Goal: Transaction & Acquisition: Obtain resource

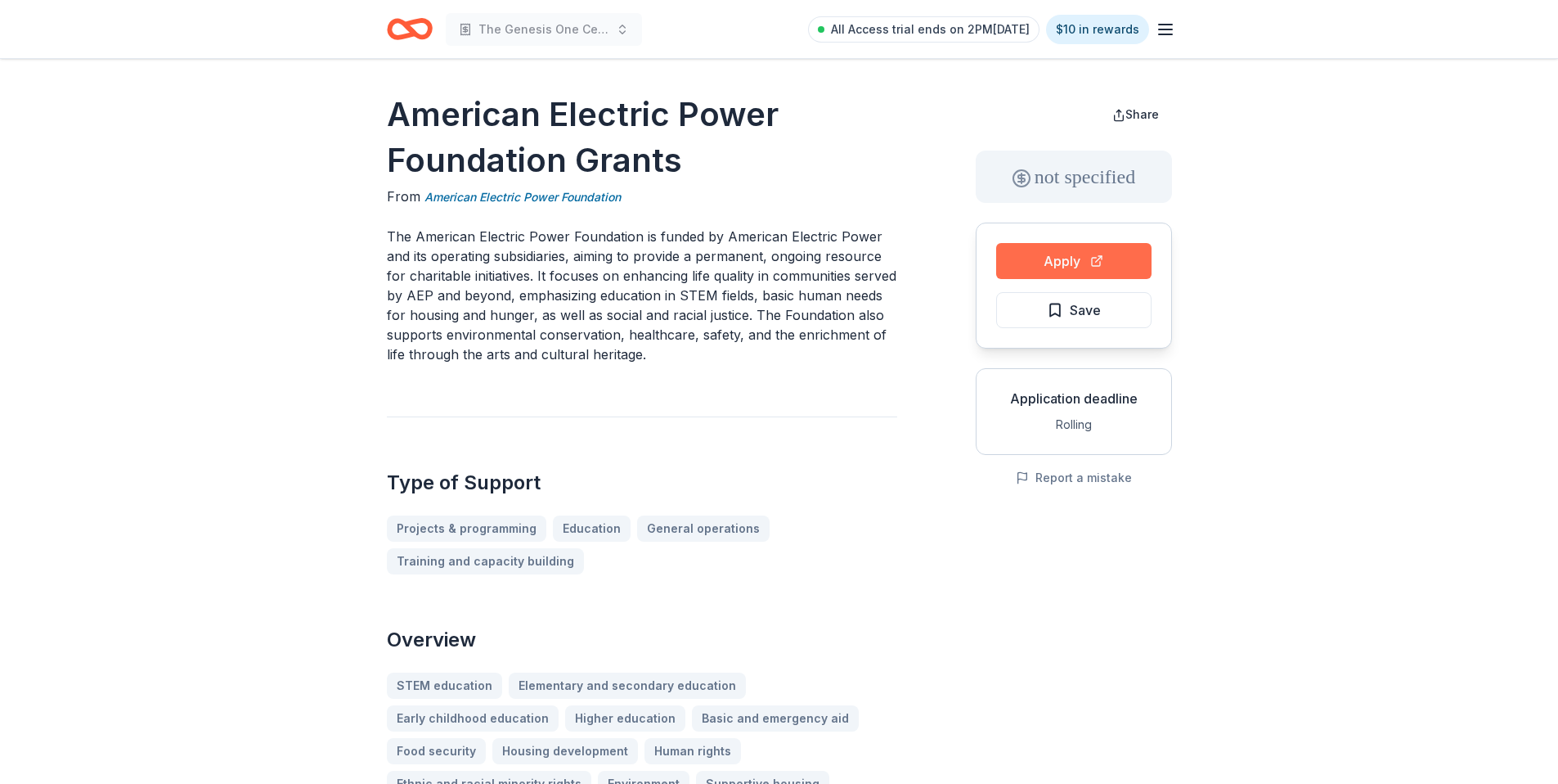
click at [1045, 256] on button "Apply" at bounding box center [1074, 261] width 156 height 36
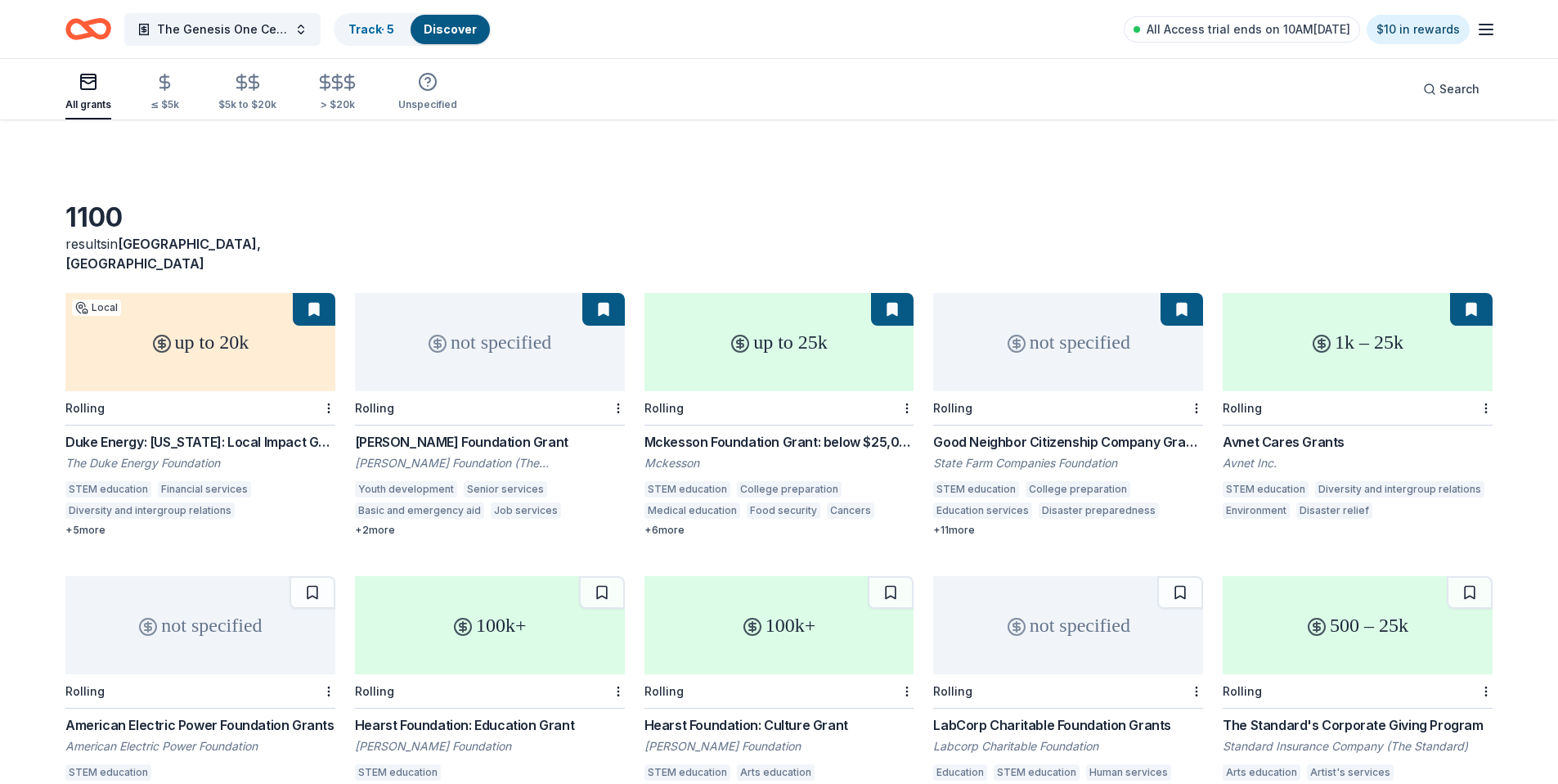
scroll to position [246, 0]
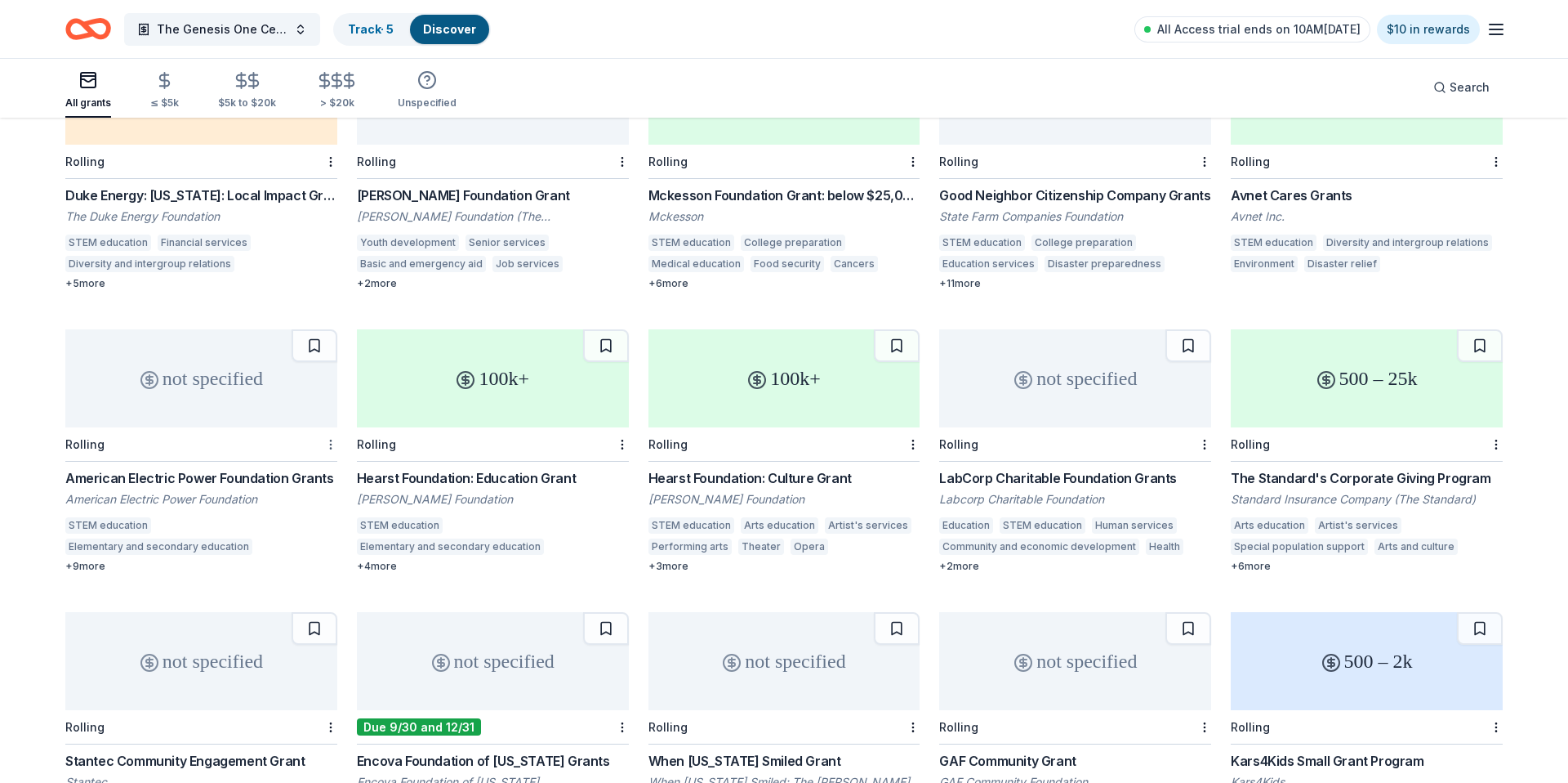
click at [321, 428] on html "The Genesis One Center Launch Track · 5 Discover All Access trial ends on 10AM[…" at bounding box center [784, 145] width 1568 height 783
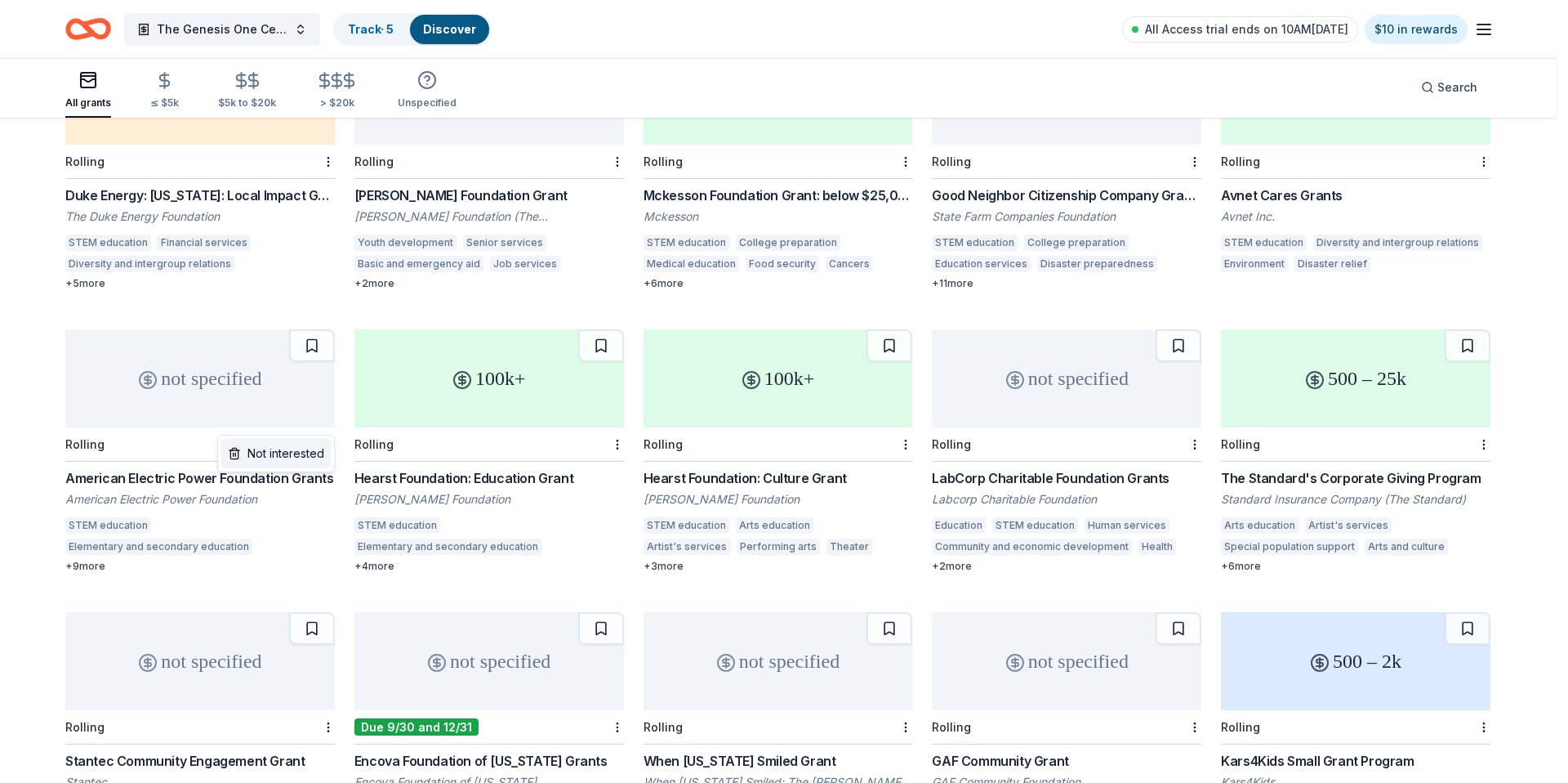
click at [310, 451] on div "Not interested" at bounding box center [276, 453] width 110 height 29
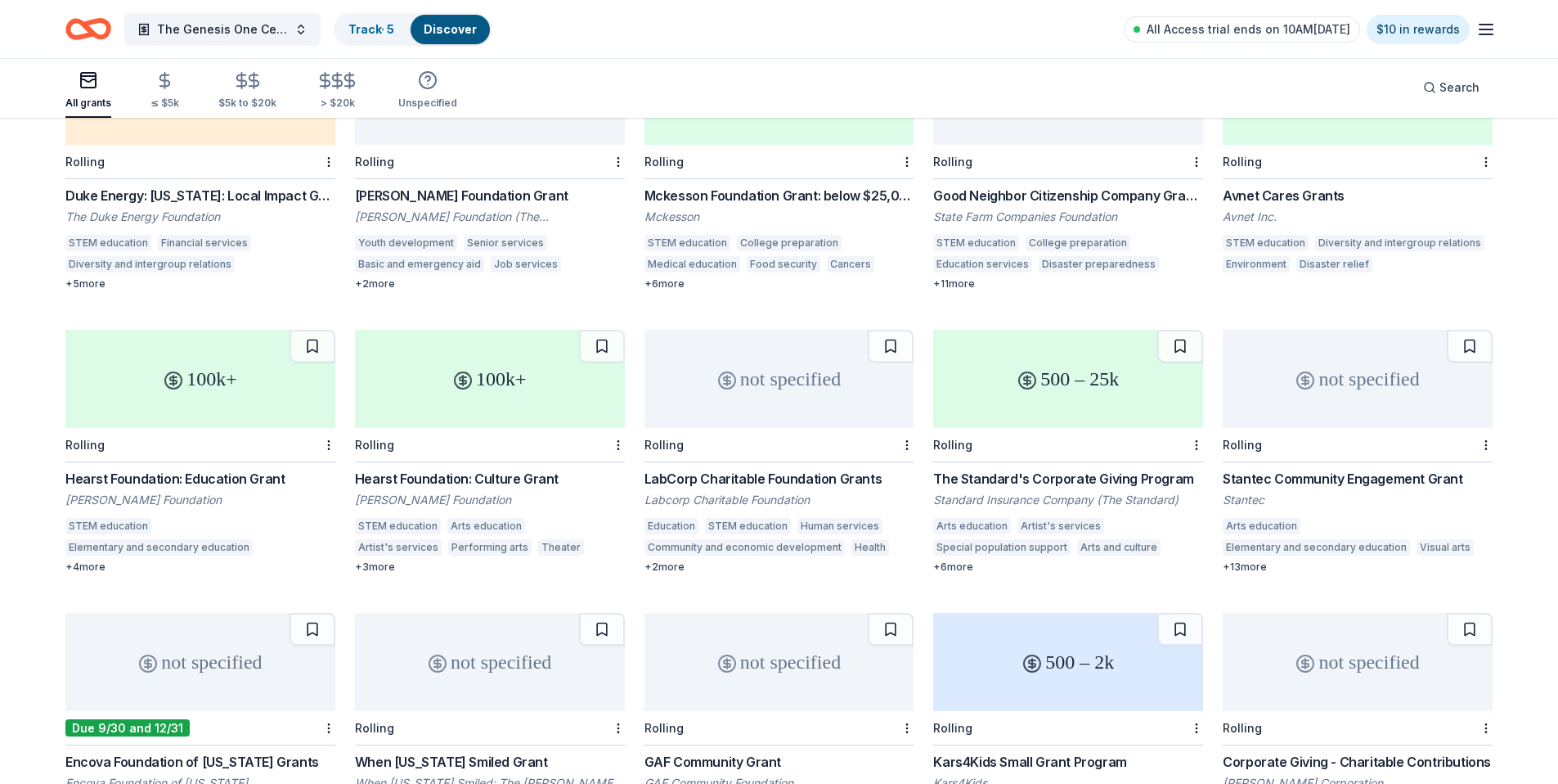
click at [262, 386] on div "100k+" at bounding box center [200, 378] width 270 height 98
click at [308, 329] on button at bounding box center [312, 346] width 45 height 33
click at [371, 29] on link "Track · 6" at bounding box center [371, 28] width 46 height 14
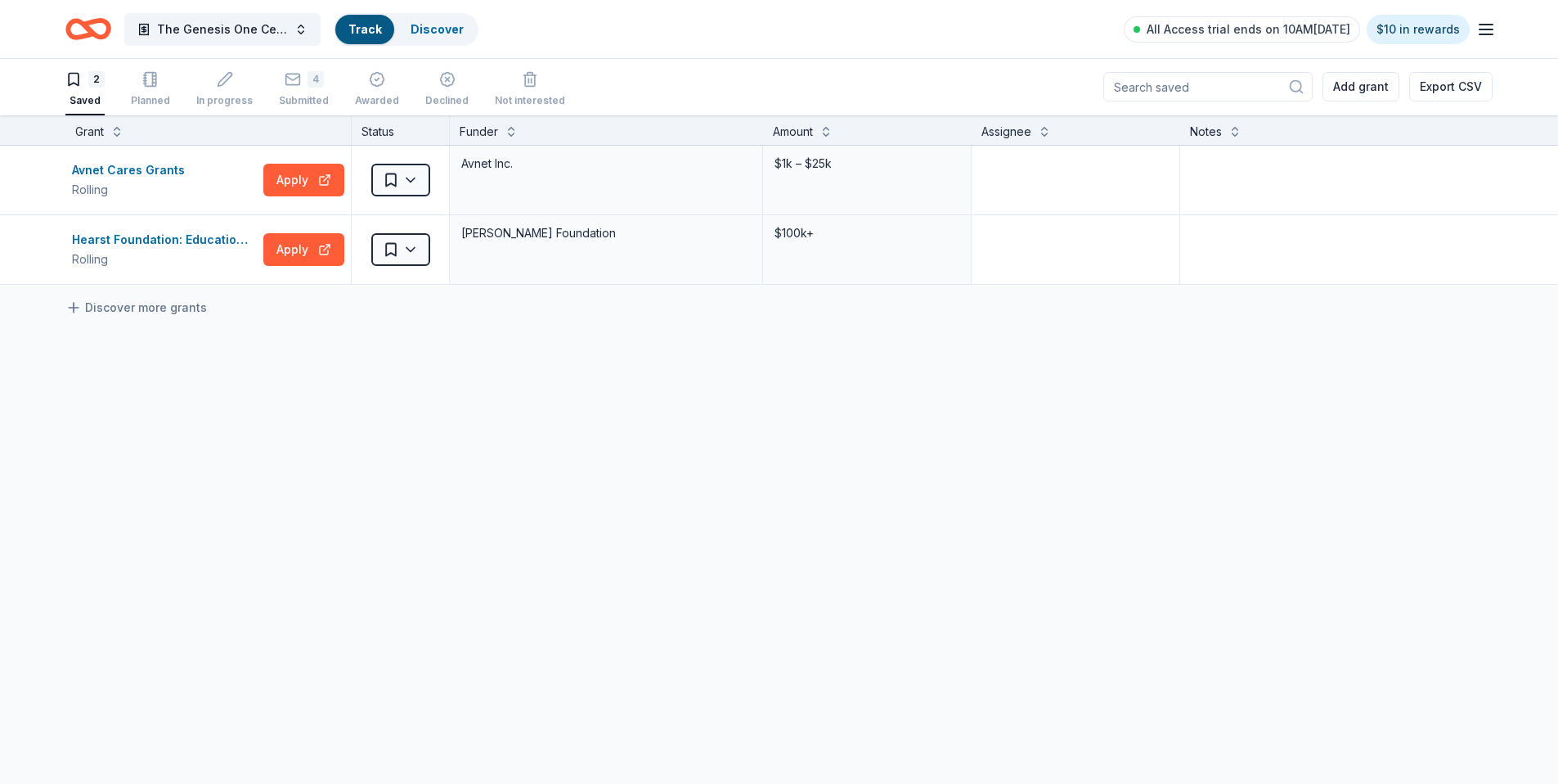
scroll to position [1, 0]
click at [417, 175] on html "The Genesis One Center Launch Track · 6 Discover All Access trial ends on 10AM,…" at bounding box center [779, 391] width 1558 height 784
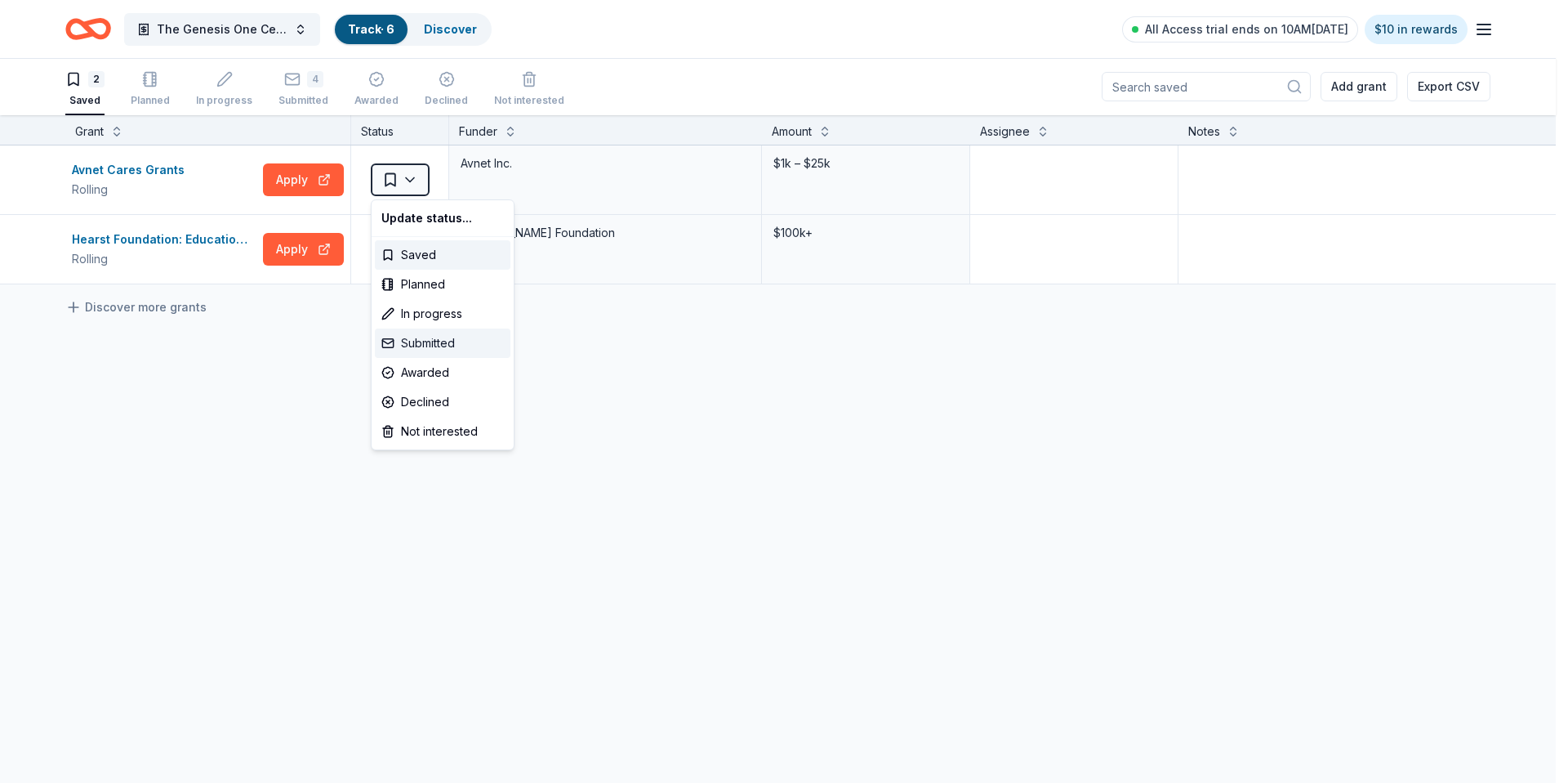
click at [445, 340] on div "Submitted" at bounding box center [442, 343] width 135 height 29
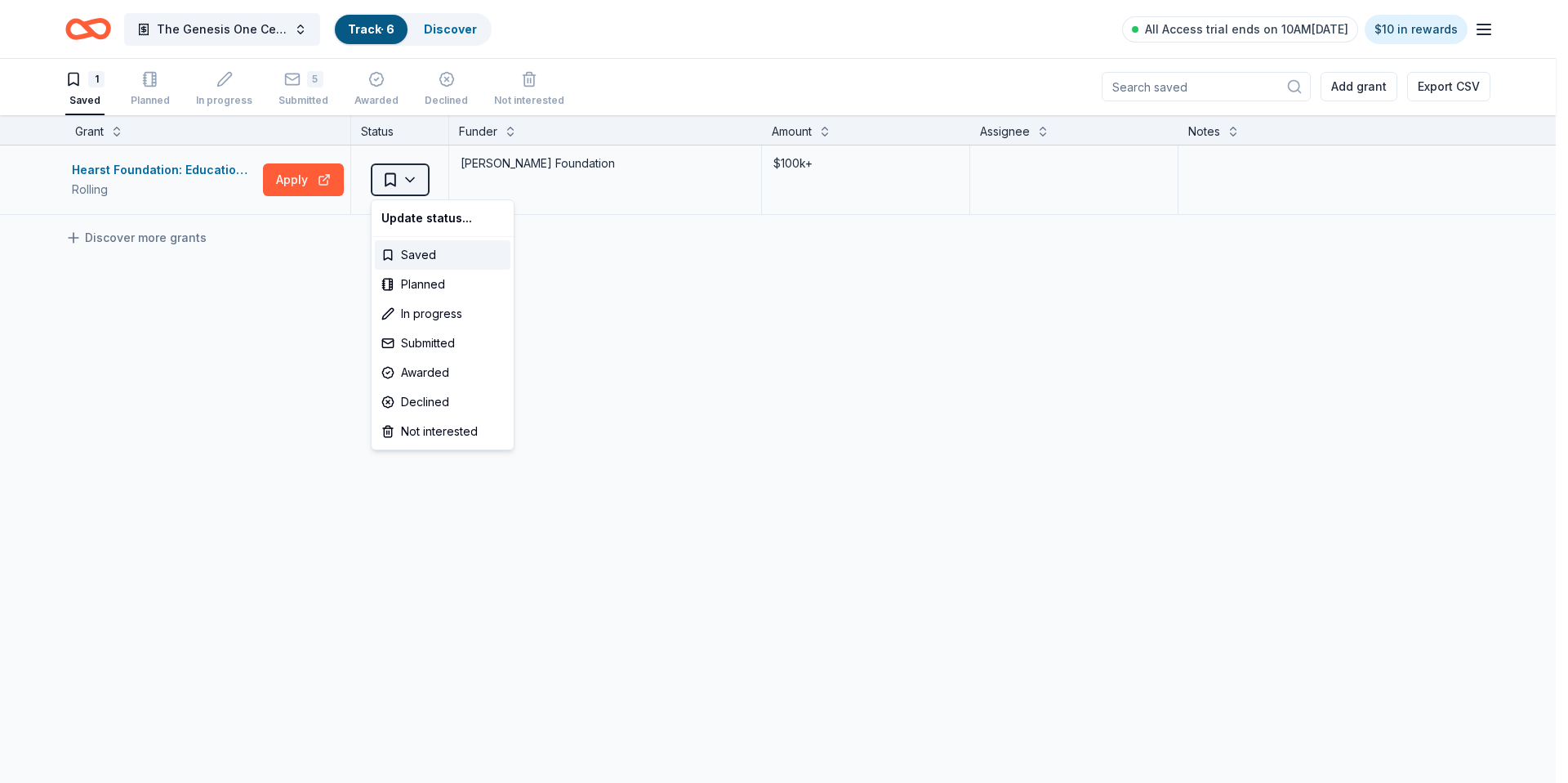
click at [409, 183] on html "The Genesis One Center Launch Track · 6 Discover All Access trial ends on 10AM,…" at bounding box center [784, 391] width 1568 height 783
click at [449, 404] on div "Declined" at bounding box center [442, 401] width 135 height 29
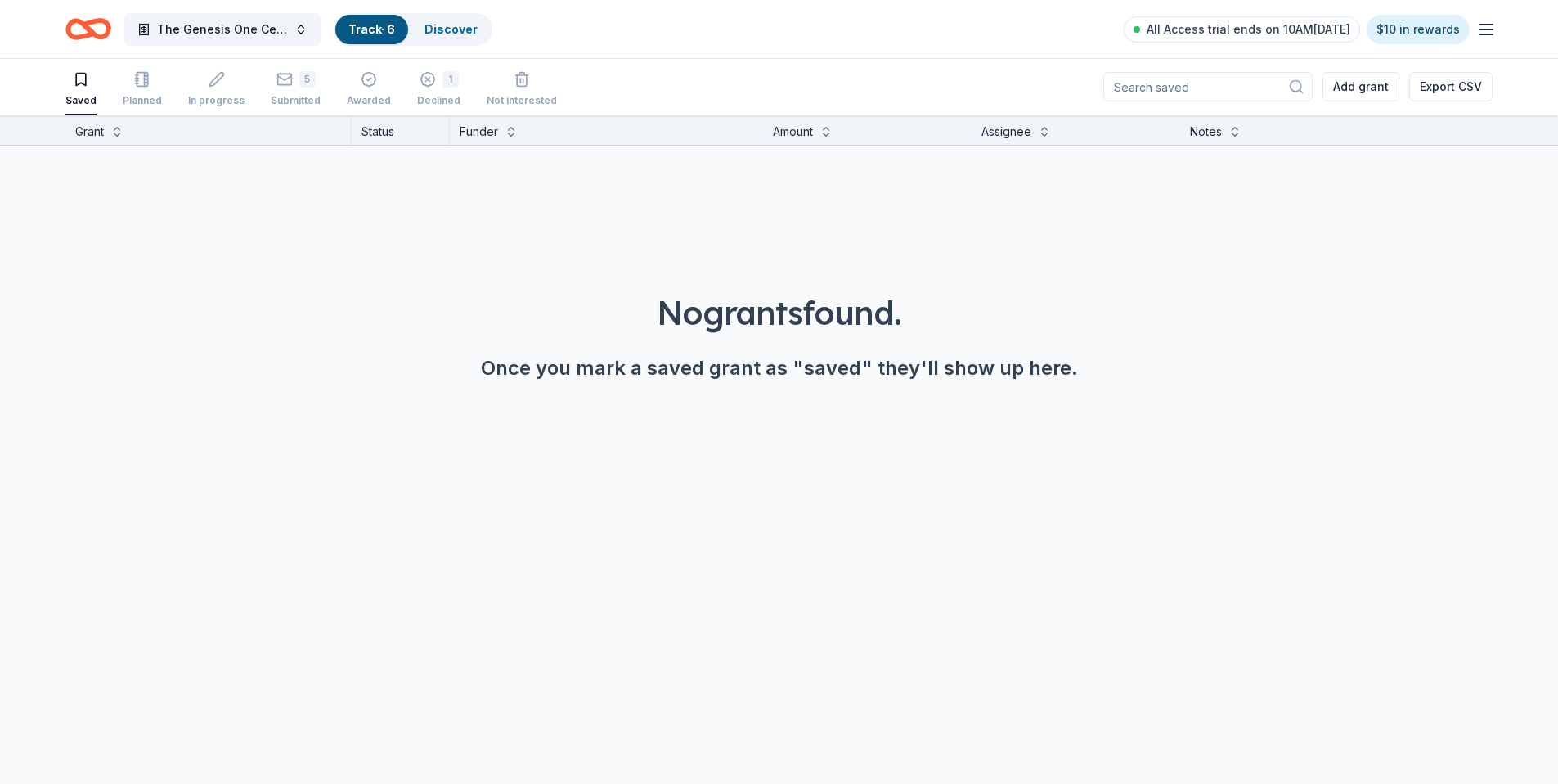
click at [84, 34] on icon "Home" at bounding box center [81, 28] width 25 height 16
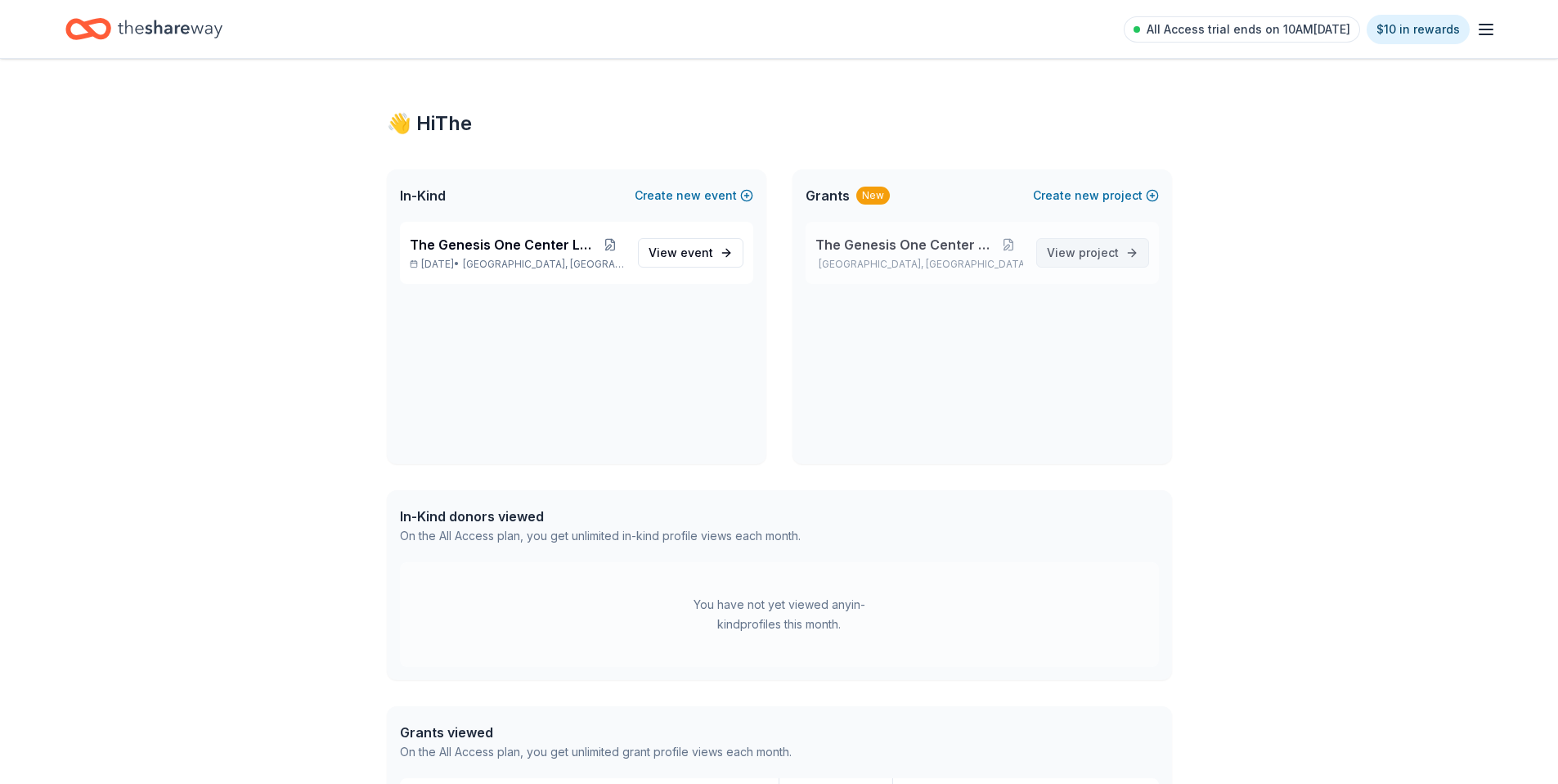
click at [1109, 251] on span "project" at bounding box center [1099, 252] width 40 height 14
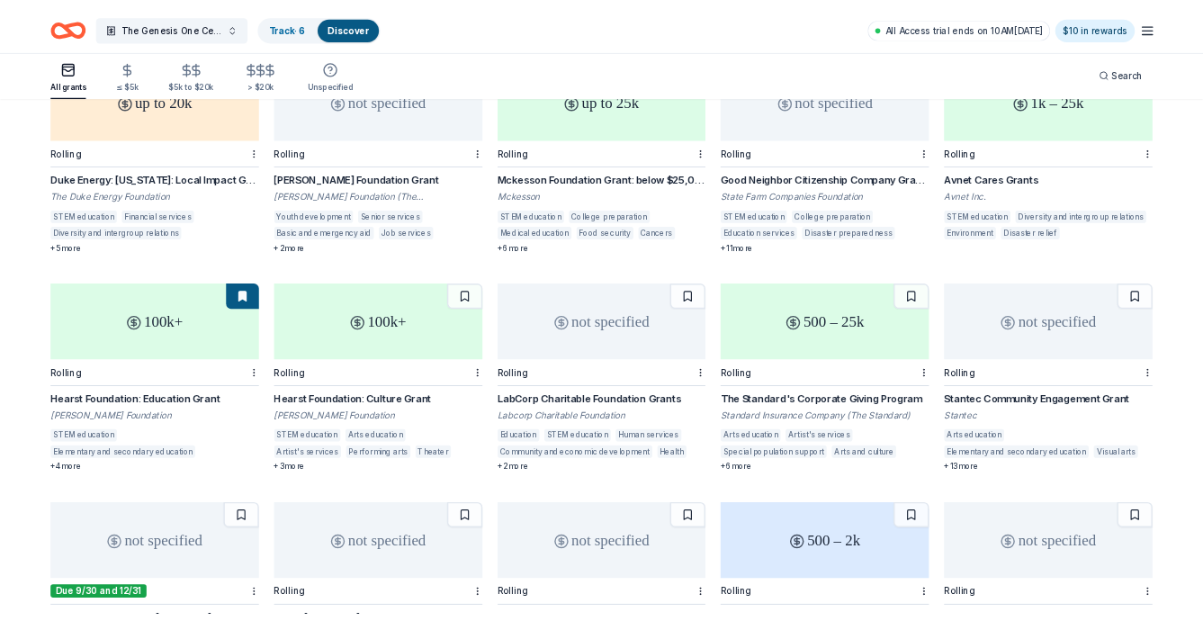
scroll to position [245, 0]
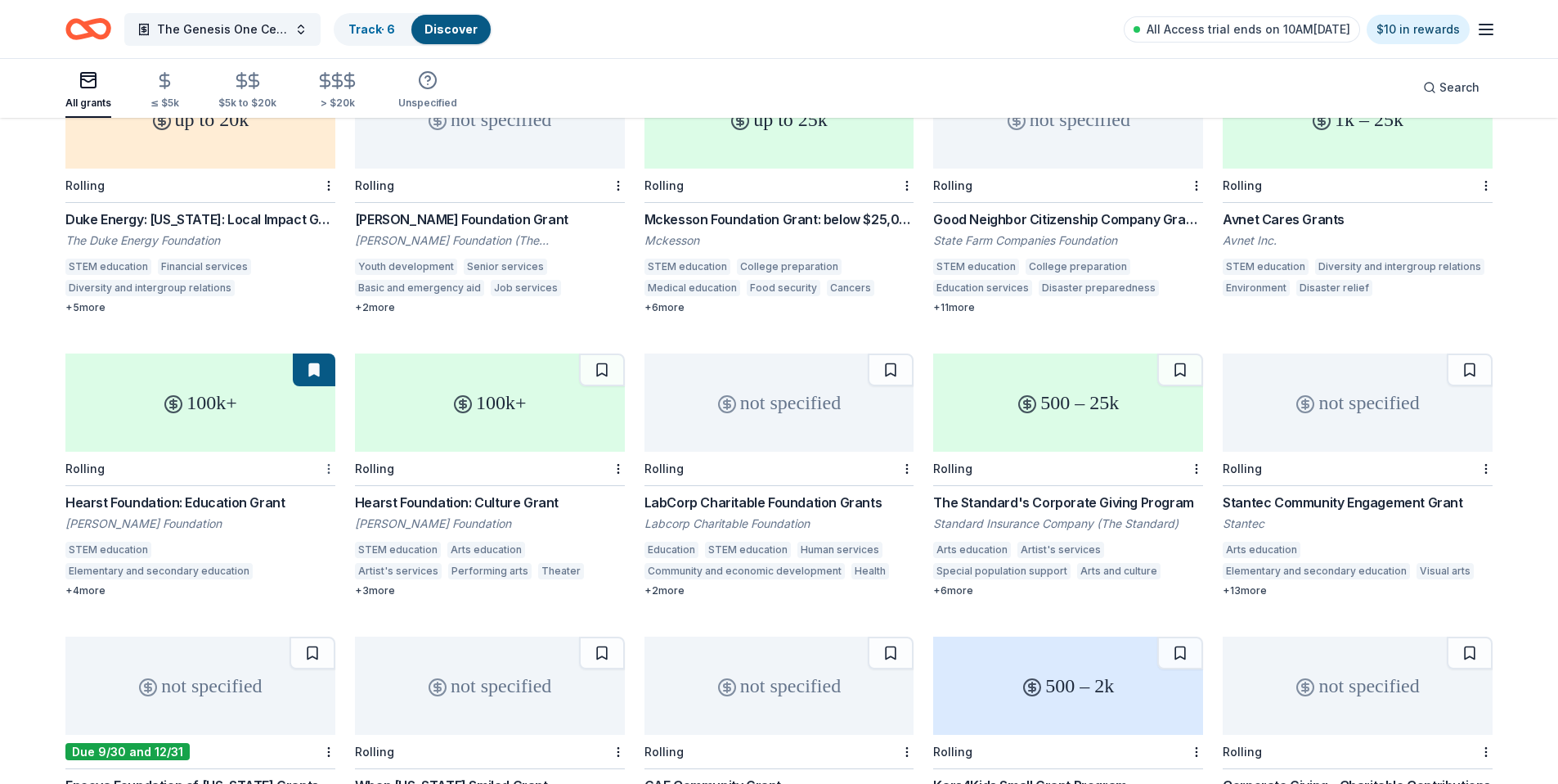
click at [327, 447] on html "The Genesis One Center Launch Track · 6 Discover All Access trial ends on 10AM,…" at bounding box center [779, 169] width 1558 height 784
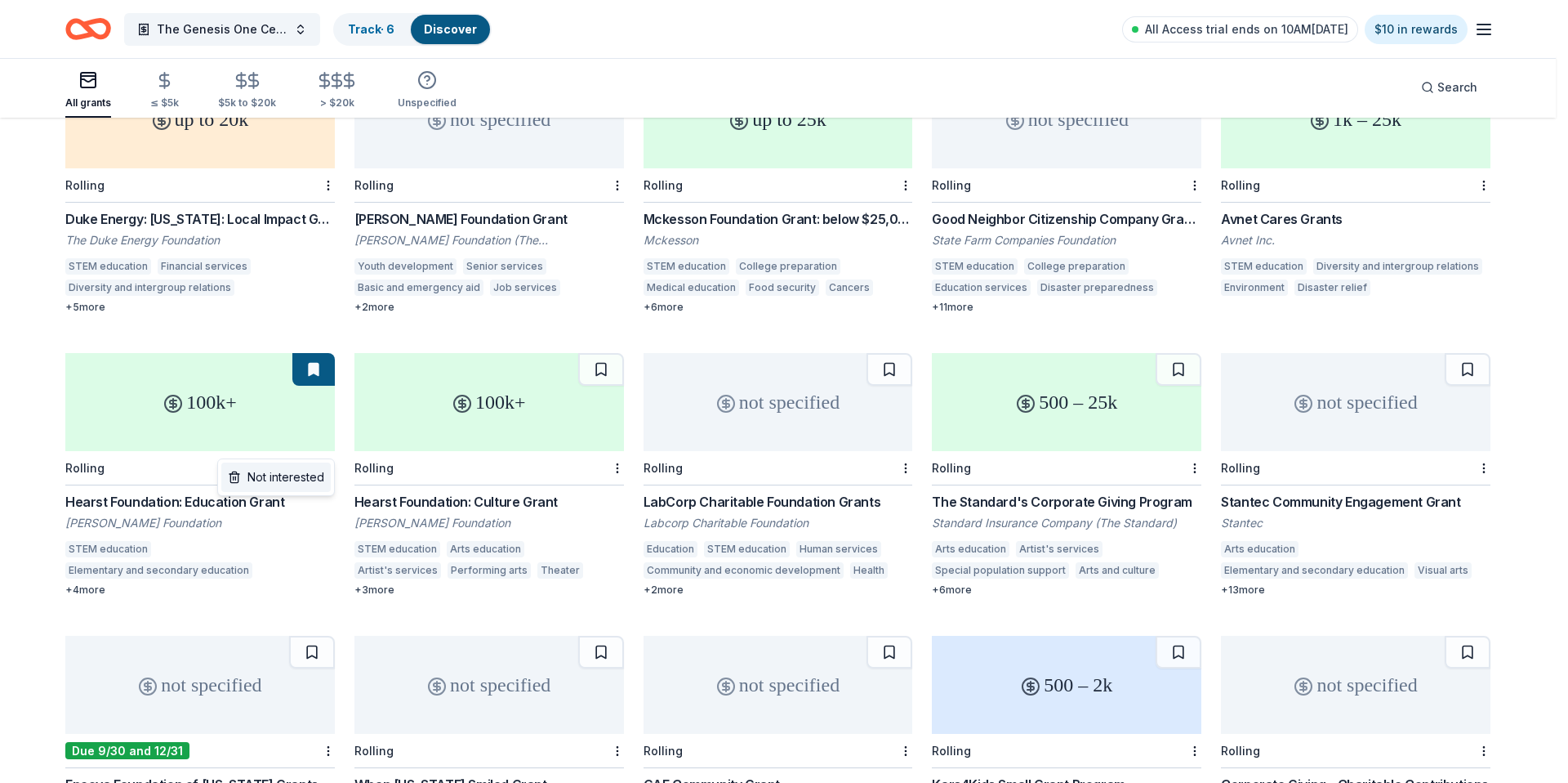
click at [301, 480] on div "Not interested" at bounding box center [276, 477] width 110 height 29
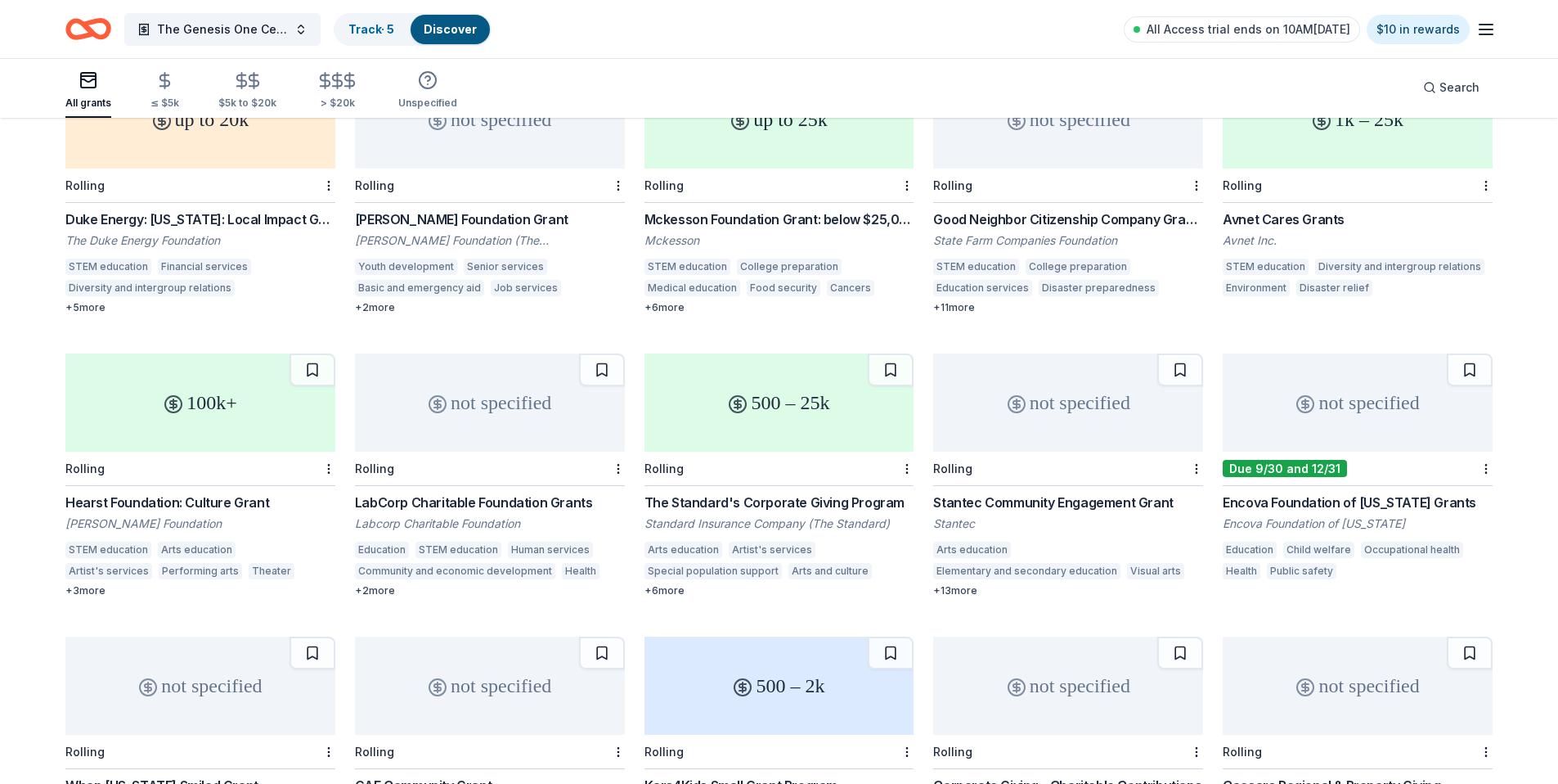
click at [273, 401] on div "100k+" at bounding box center [200, 403] width 270 height 98
click at [326, 450] on html "The Genesis One Center Launch Track · 5 Discover All Access trial ends on 10AM,…" at bounding box center [779, 169] width 1558 height 784
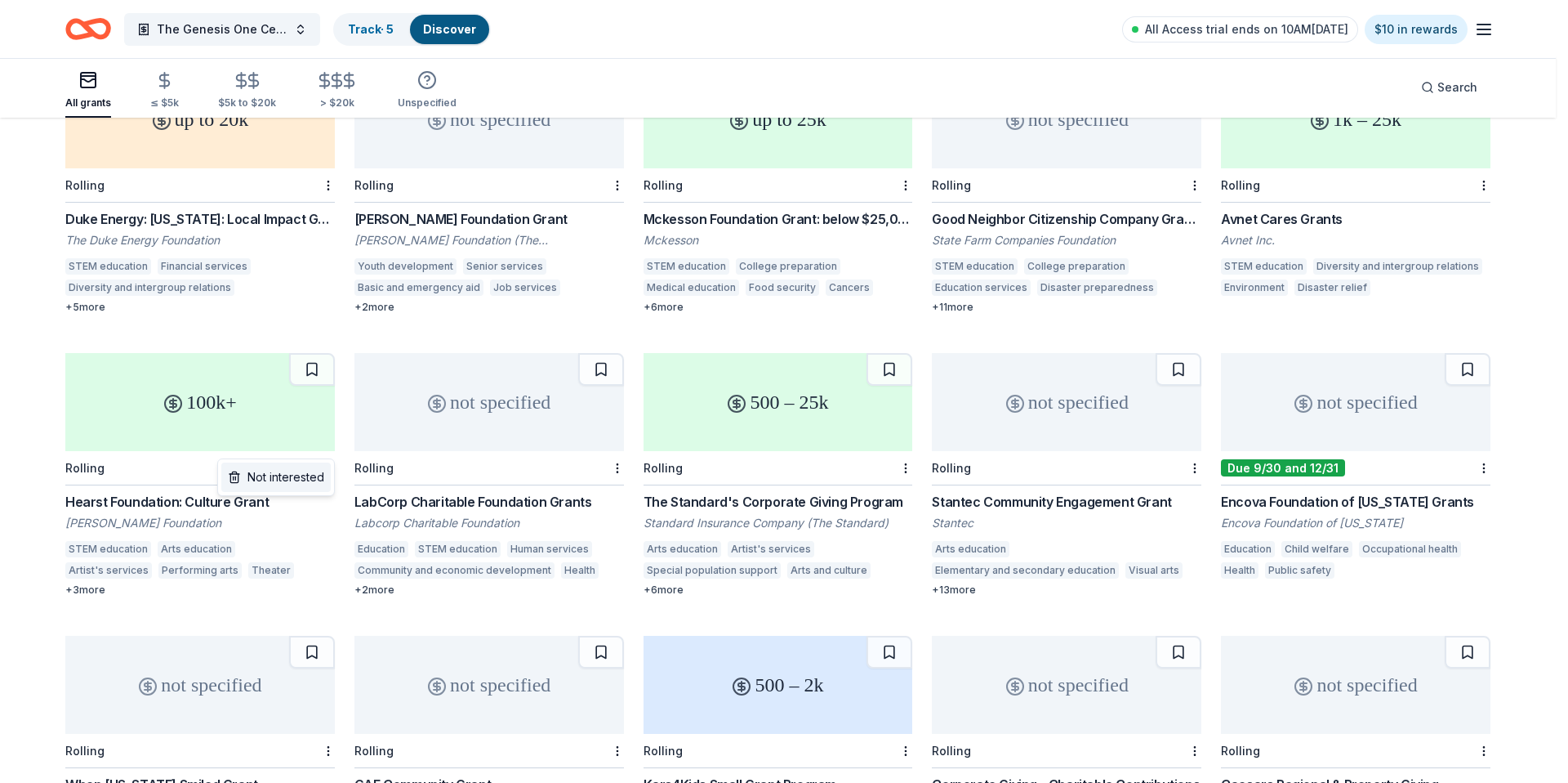
click at [305, 483] on div "Not interested" at bounding box center [276, 477] width 110 height 29
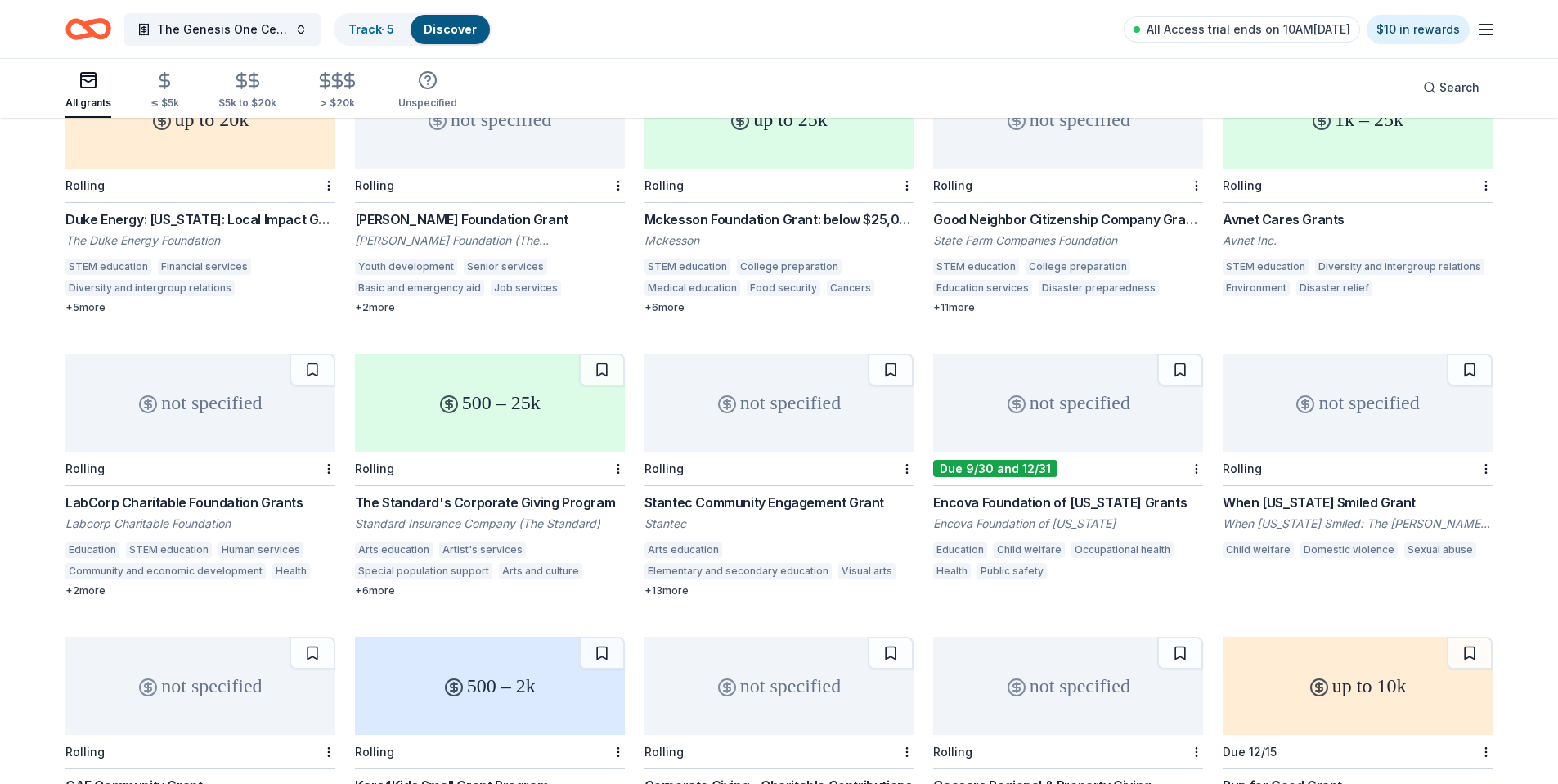
click at [271, 419] on div "not specified" at bounding box center [200, 403] width 270 height 98
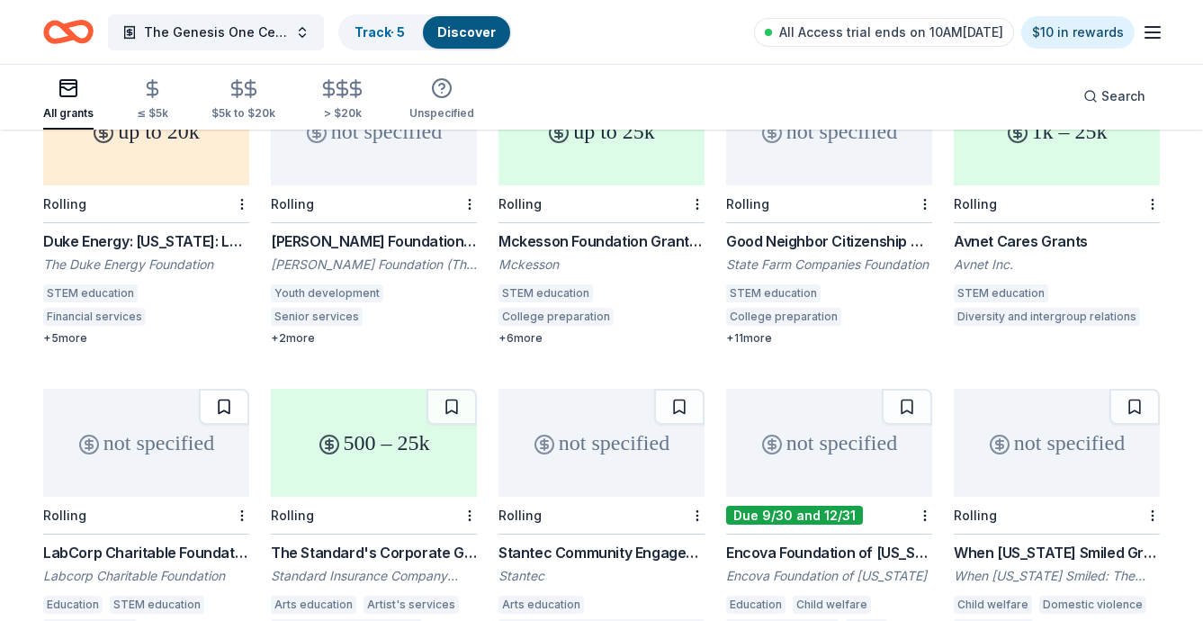
click at [212, 389] on button at bounding box center [224, 407] width 50 height 36
click at [376, 32] on link "Track · 6" at bounding box center [379, 31] width 51 height 15
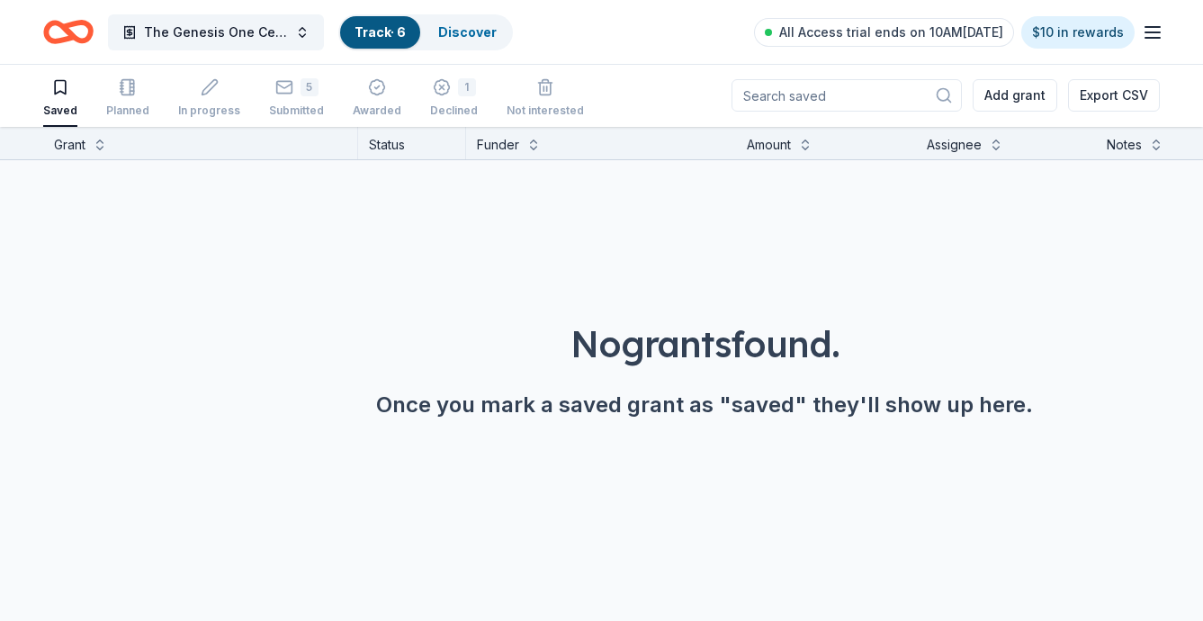
scroll to position [1, 0]
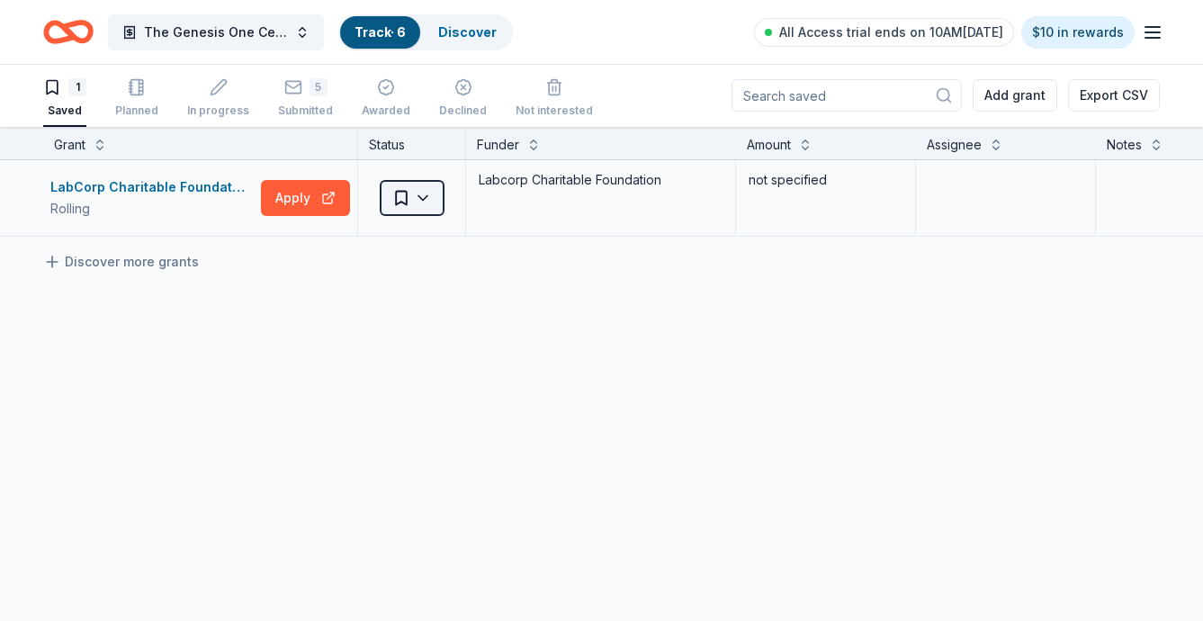
click at [416, 202] on html "The Genesis One Center Launch Track · 6 Discover All Access trial ends on 10AM,…" at bounding box center [601, 309] width 1203 height 621
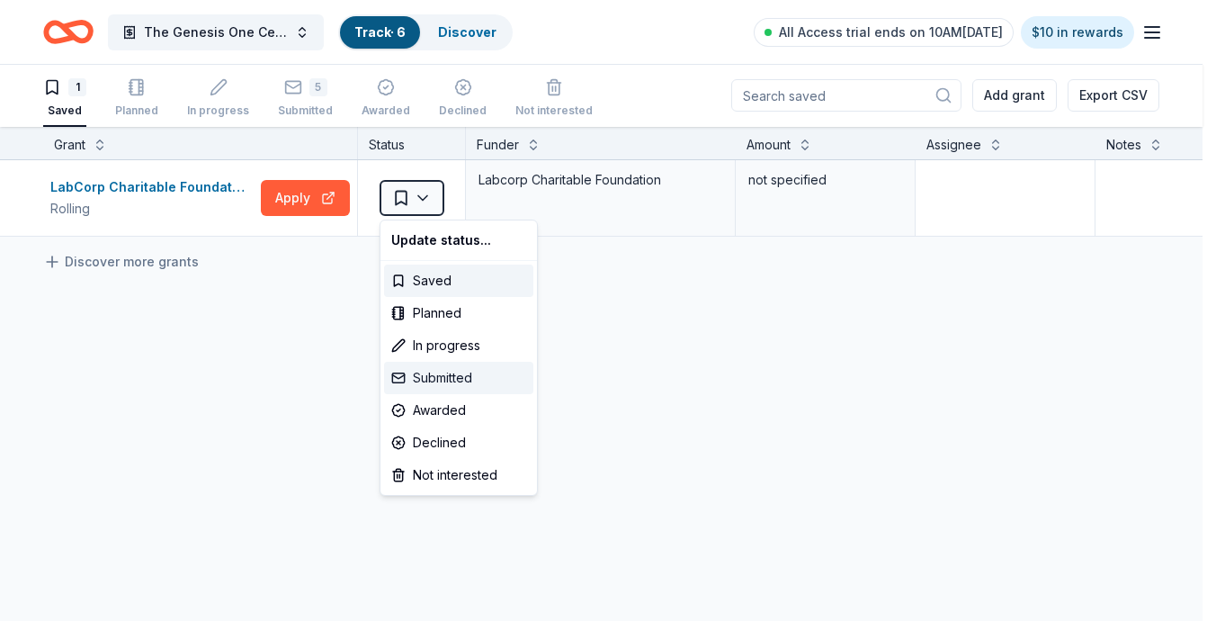
click at [461, 380] on div "Submitted" at bounding box center [458, 378] width 149 height 32
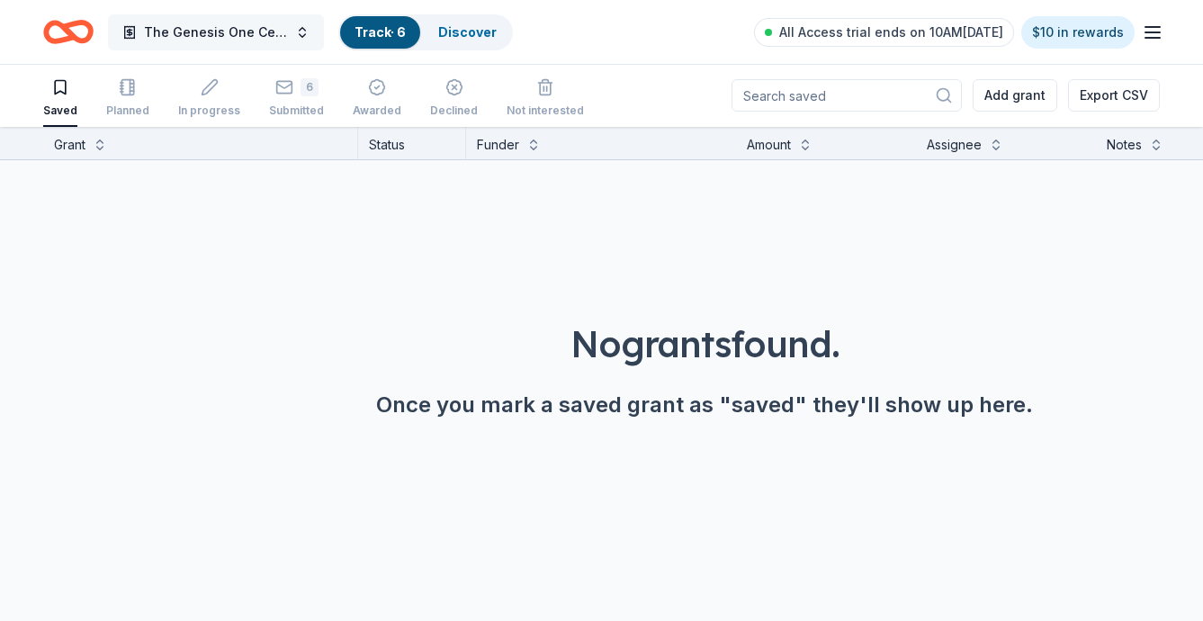
click at [282, 35] on span "The Genesis One Center Launch" at bounding box center [216, 33] width 144 height 22
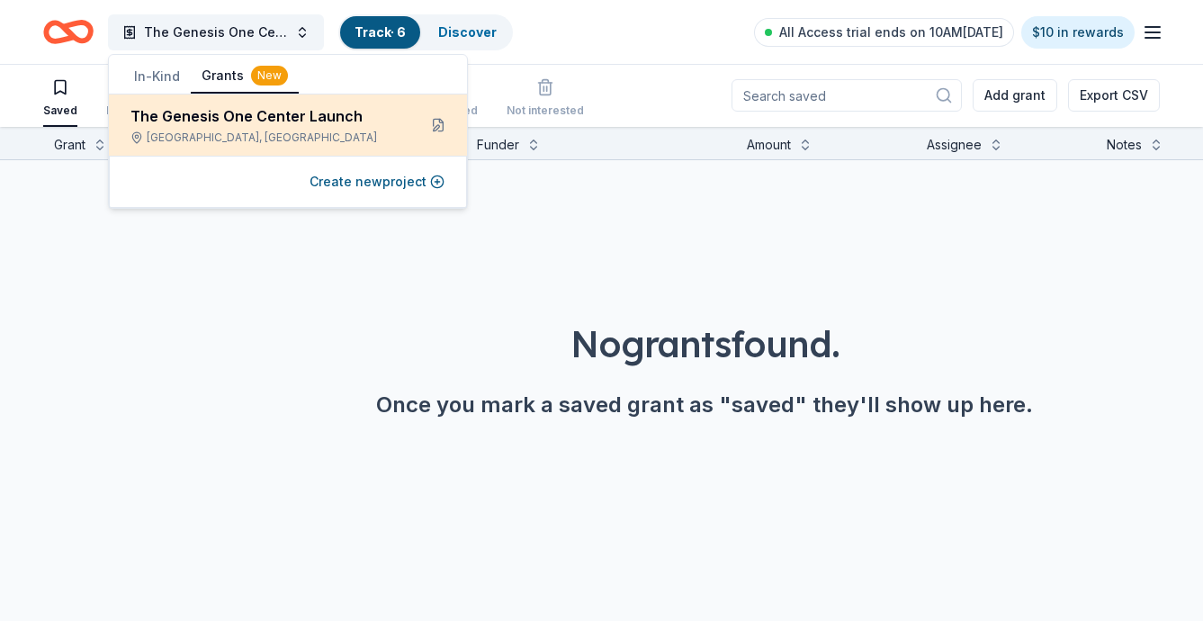
click at [276, 129] on div "The Genesis One Center Launch South Daytona, FL" at bounding box center [266, 125] width 272 height 40
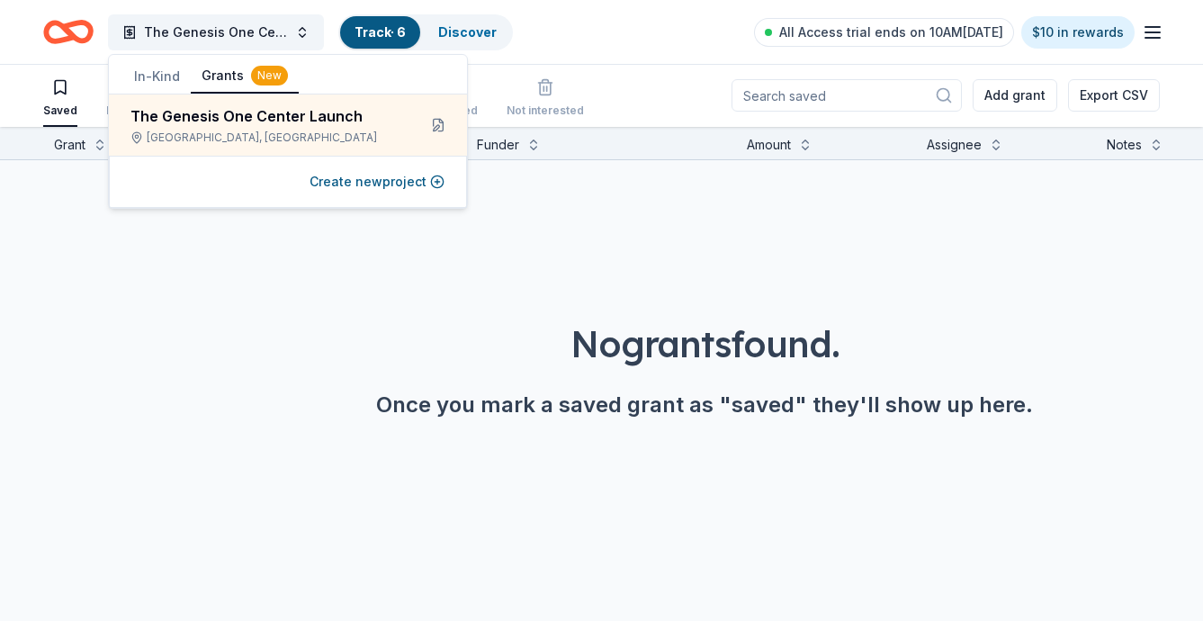
click at [238, 76] on button "Grants New" at bounding box center [245, 76] width 108 height 34
click at [264, 75] on div "New" at bounding box center [269, 76] width 37 height 20
click at [241, 275] on div "No grants found. Once you mark a saved grant as "saved" they'll show up here." at bounding box center [704, 318] width 1203 height 317
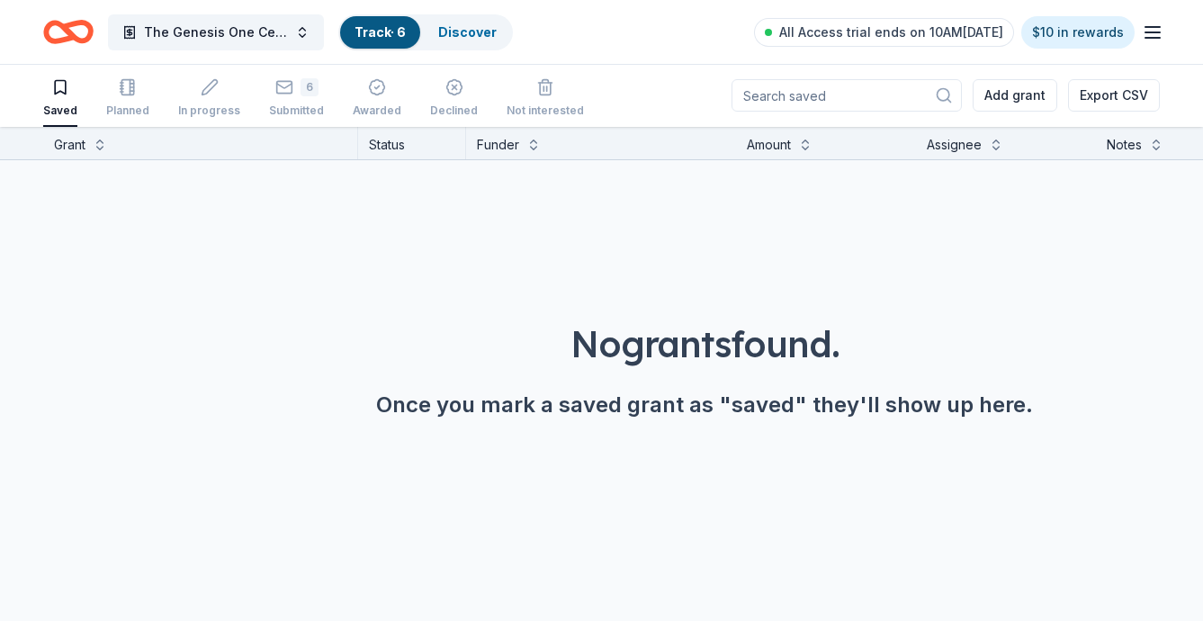
click at [64, 31] on icon "Home" at bounding box center [68, 32] width 50 height 42
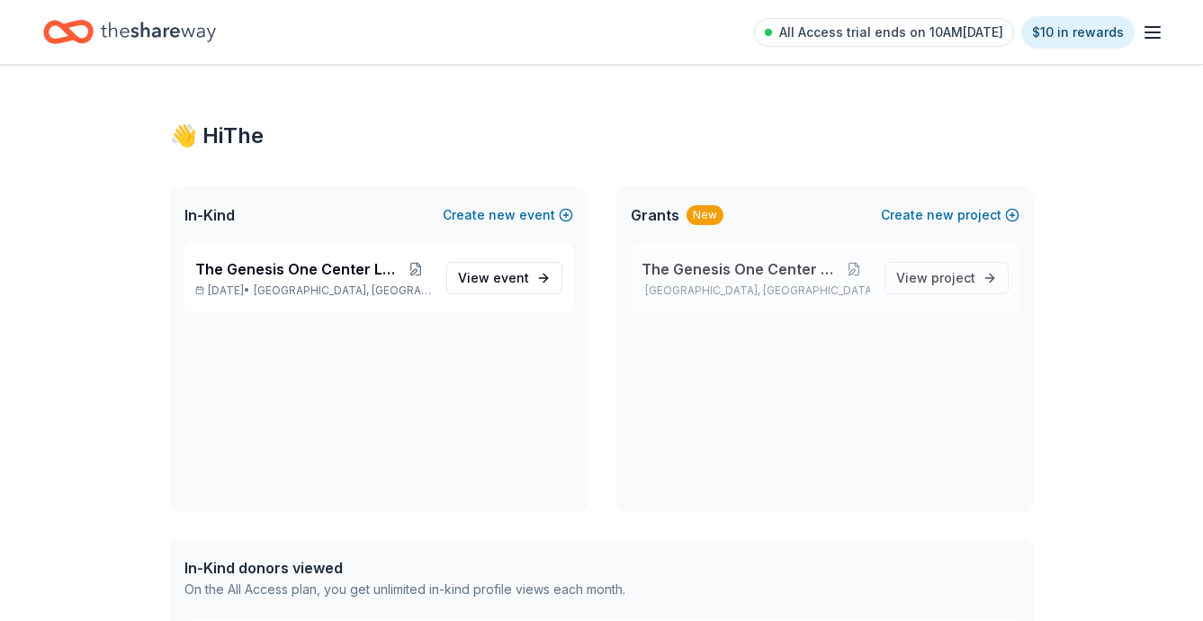
click at [702, 281] on div "The Genesis One Center Launch South Daytona, FL" at bounding box center [755, 278] width 228 height 40
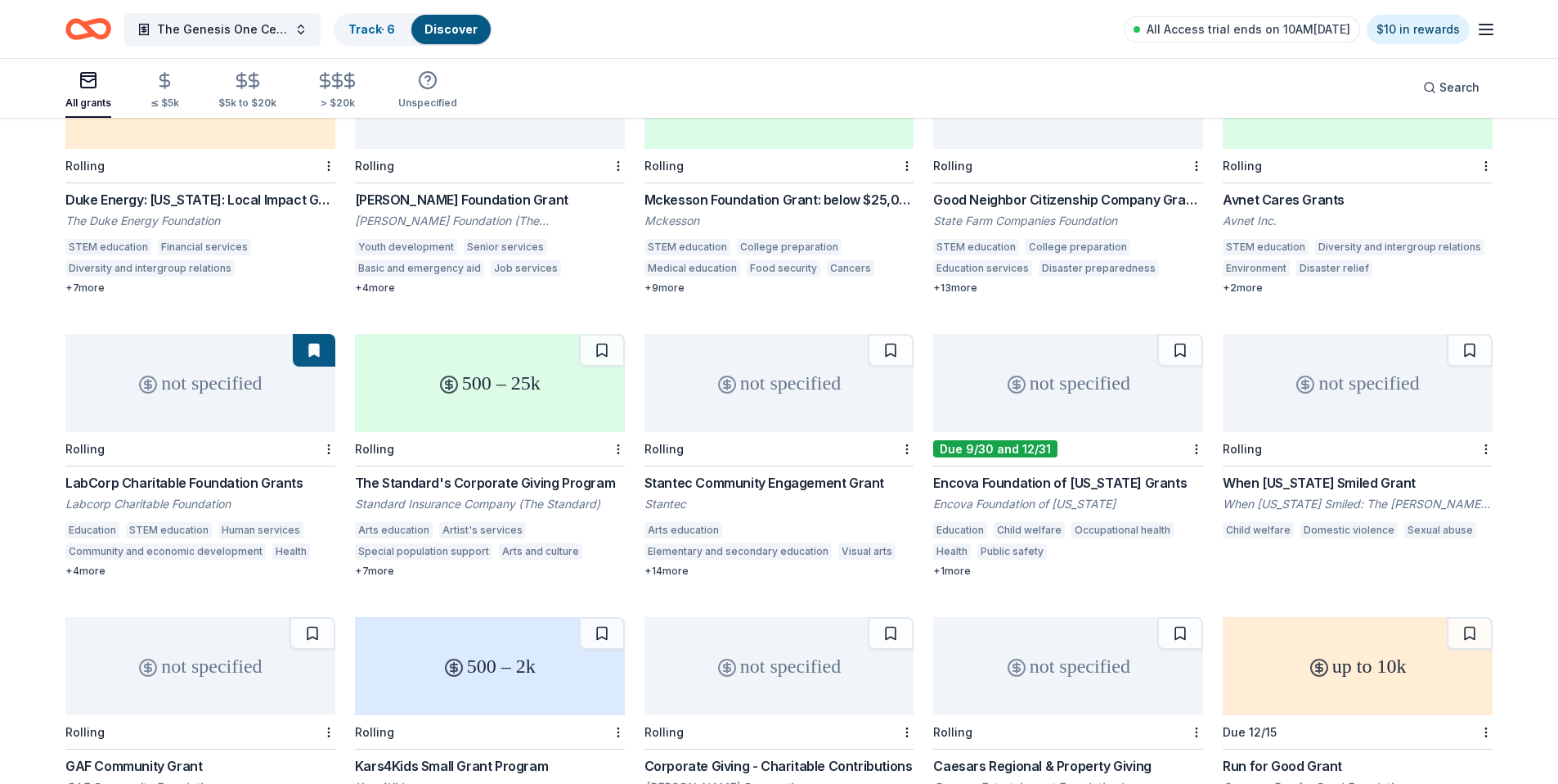
scroll to position [251, 0]
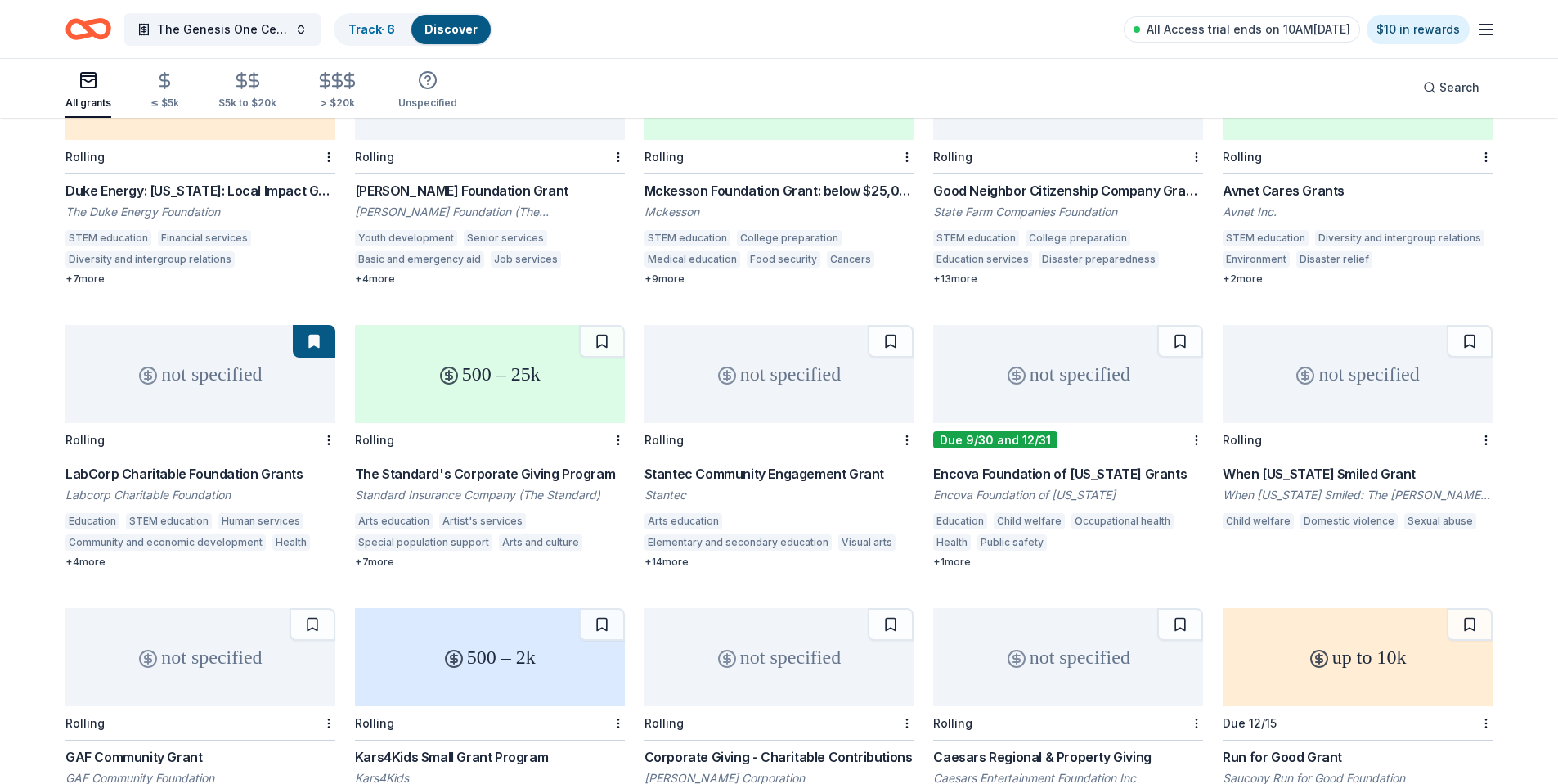
click at [471, 383] on div "500 – 25k" at bounding box center [489, 374] width 270 height 98
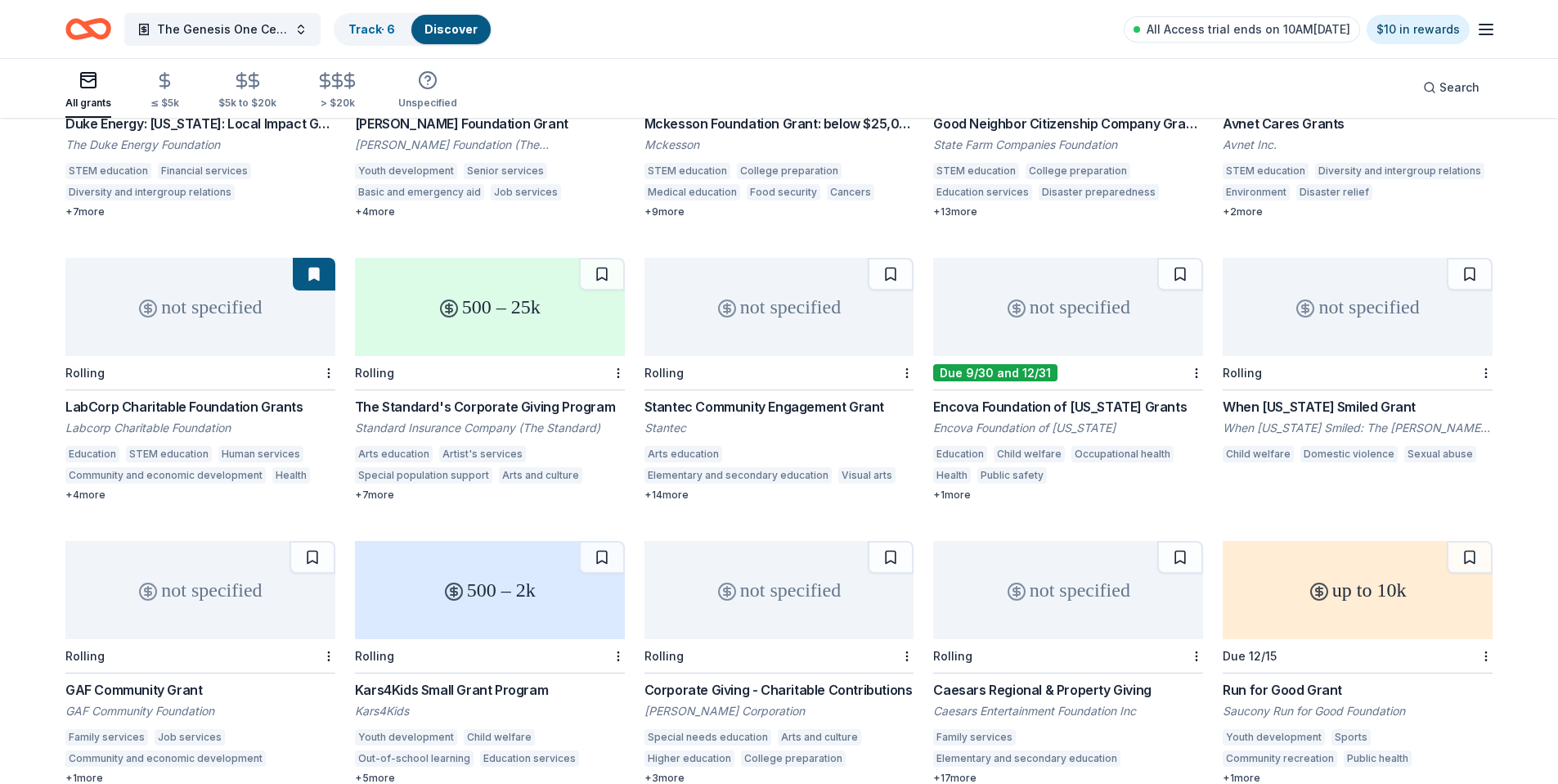
scroll to position [327, 0]
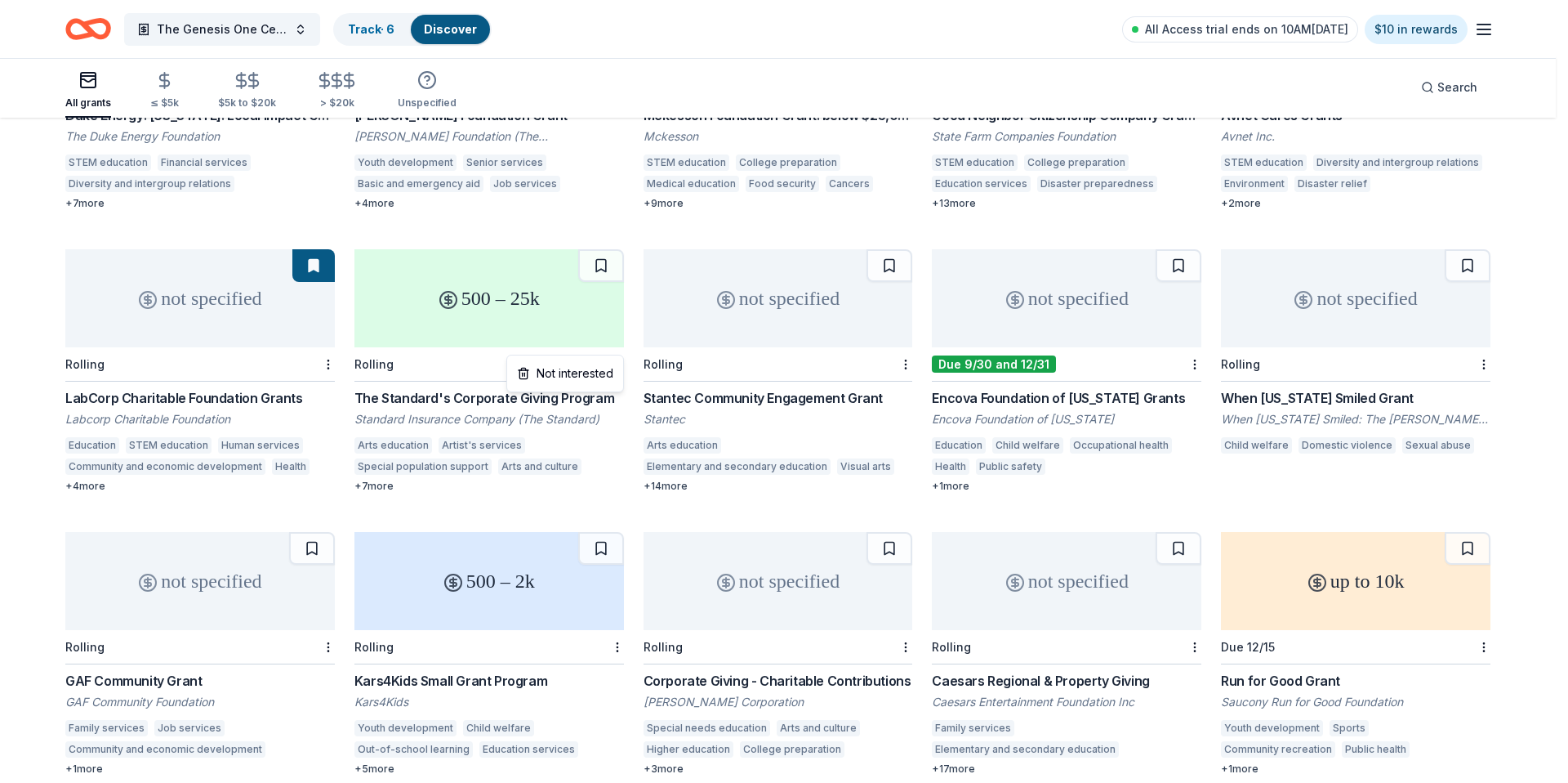
click at [619, 342] on html "The Genesis One Center Launch Track · 6 Discover All Access trial ends on 10AM,…" at bounding box center [784, 65] width 1568 height 783
click at [579, 378] on div "Not interested" at bounding box center [565, 373] width 110 height 29
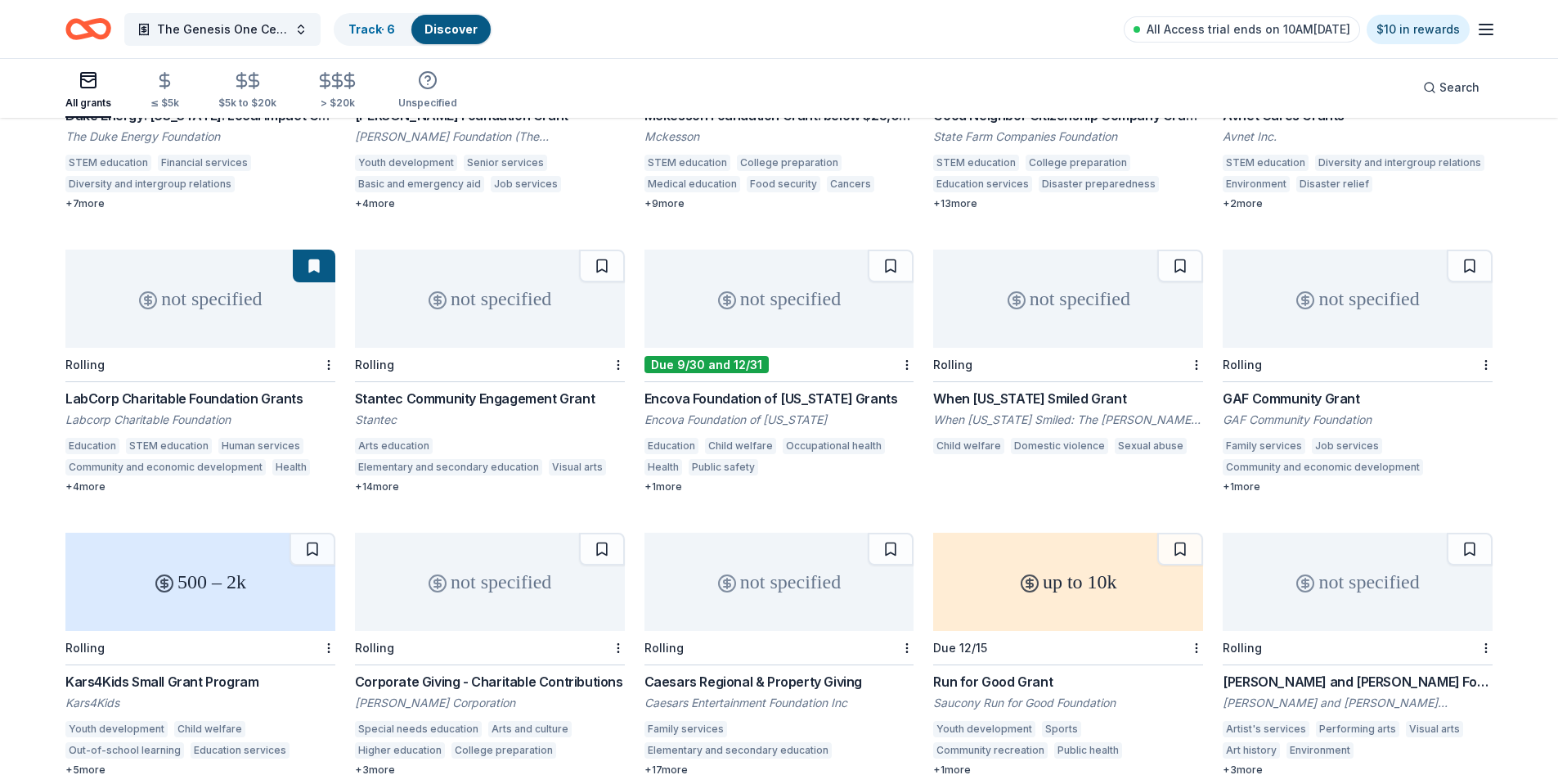
click at [541, 314] on div "not specified" at bounding box center [489, 298] width 270 height 98
click at [610, 249] on button at bounding box center [602, 266] width 45 height 33
click at [771, 272] on div "not specified" at bounding box center [779, 298] width 270 height 98
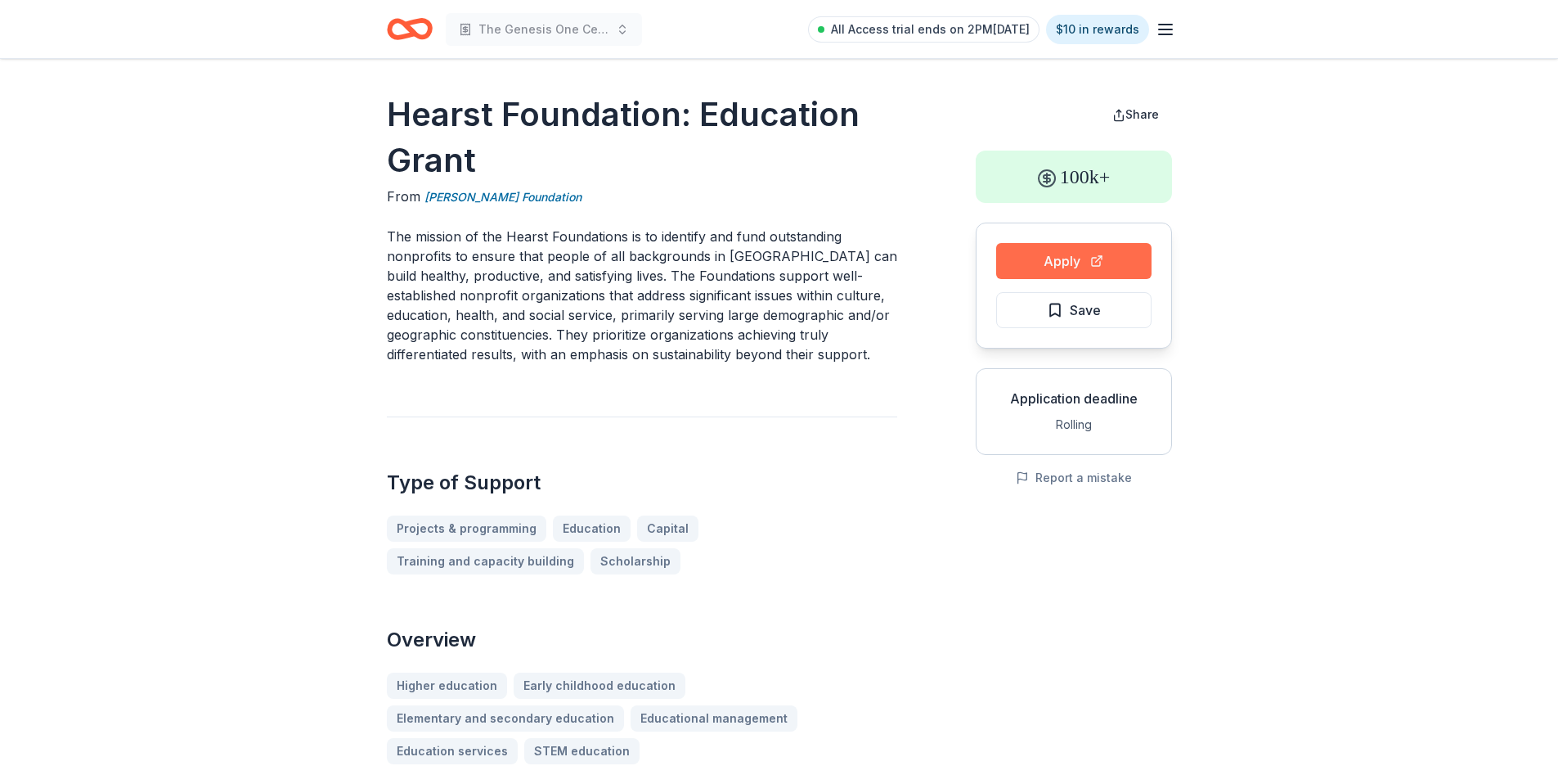
click at [1104, 256] on button "Apply" at bounding box center [1074, 261] width 156 height 36
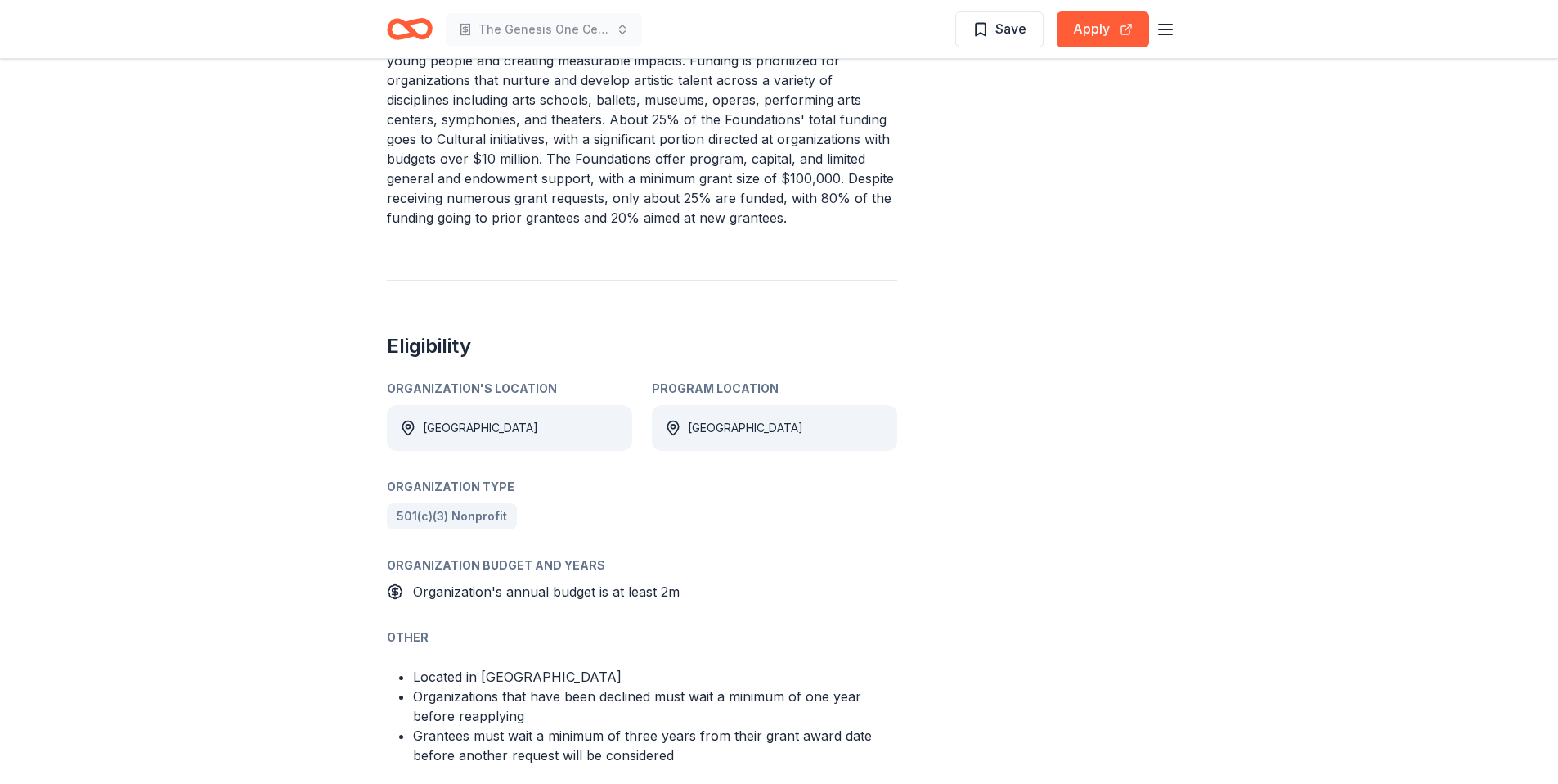
scroll to position [753, 0]
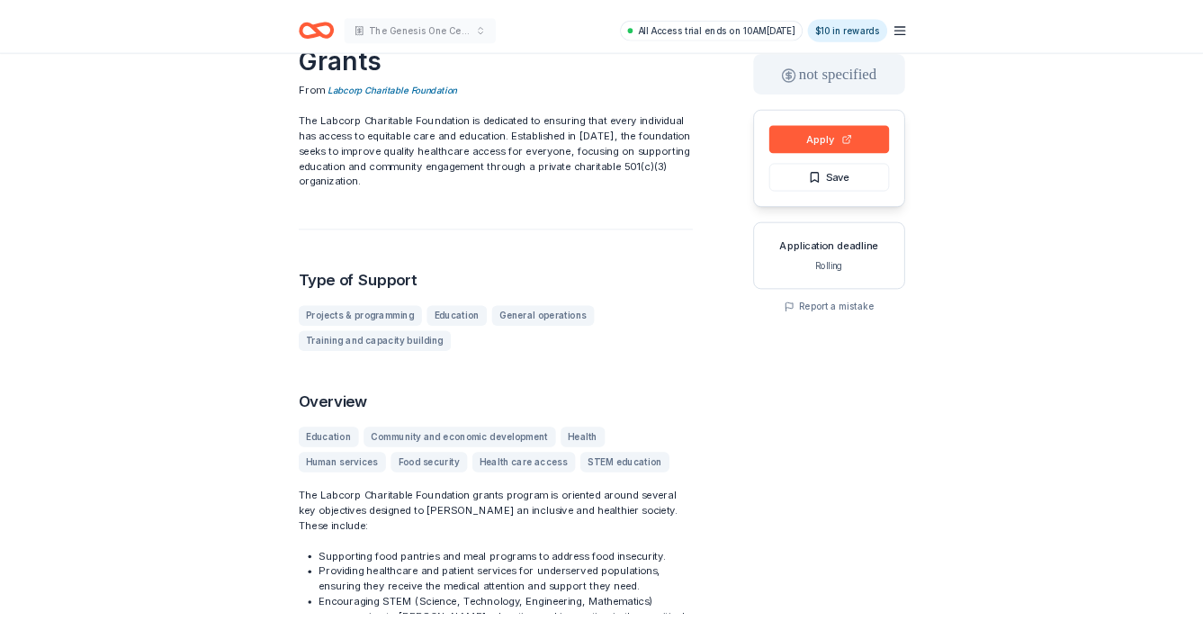
scroll to position [18, 0]
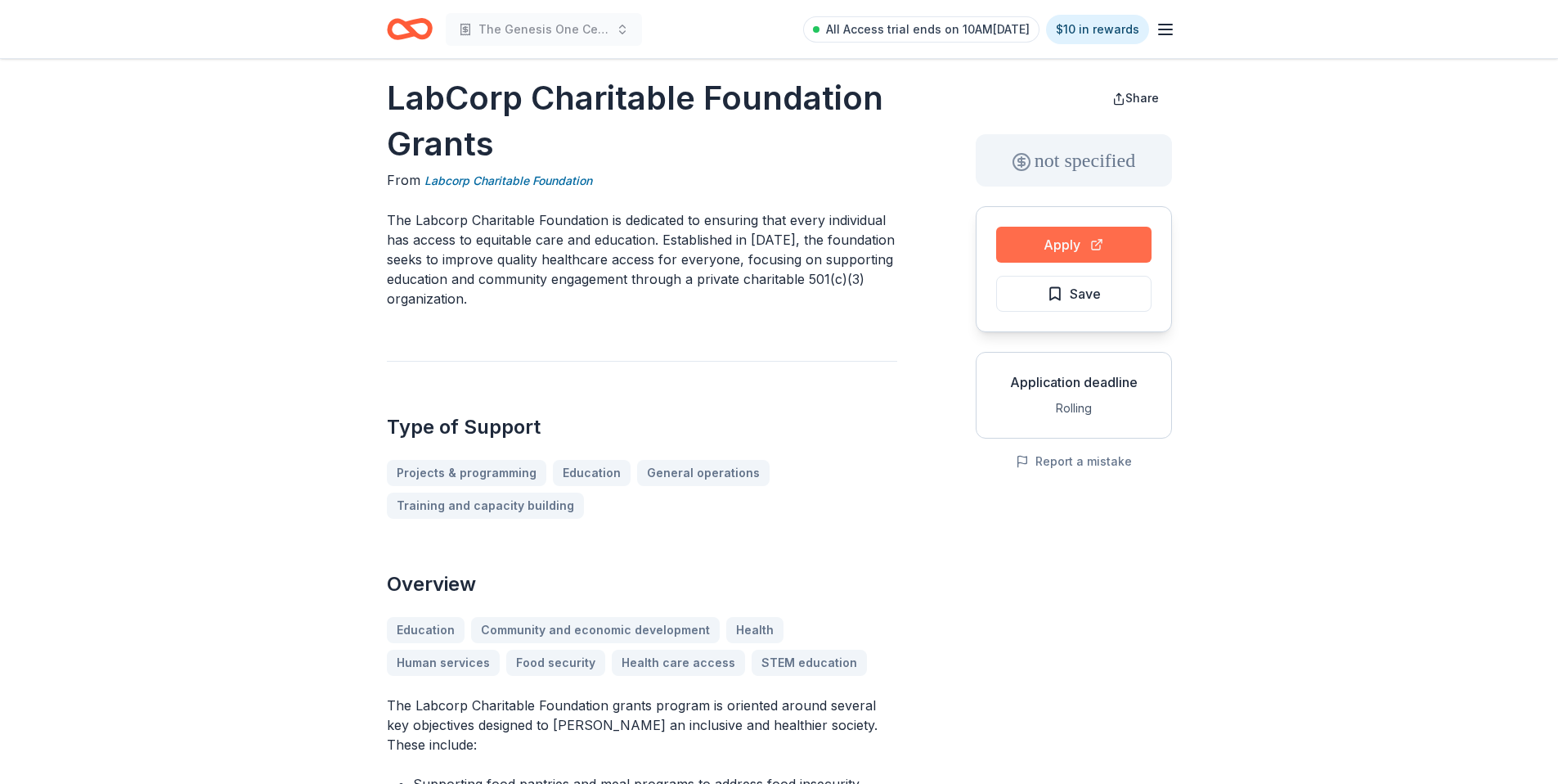
click at [1064, 234] on button "Apply" at bounding box center [1074, 245] width 156 height 36
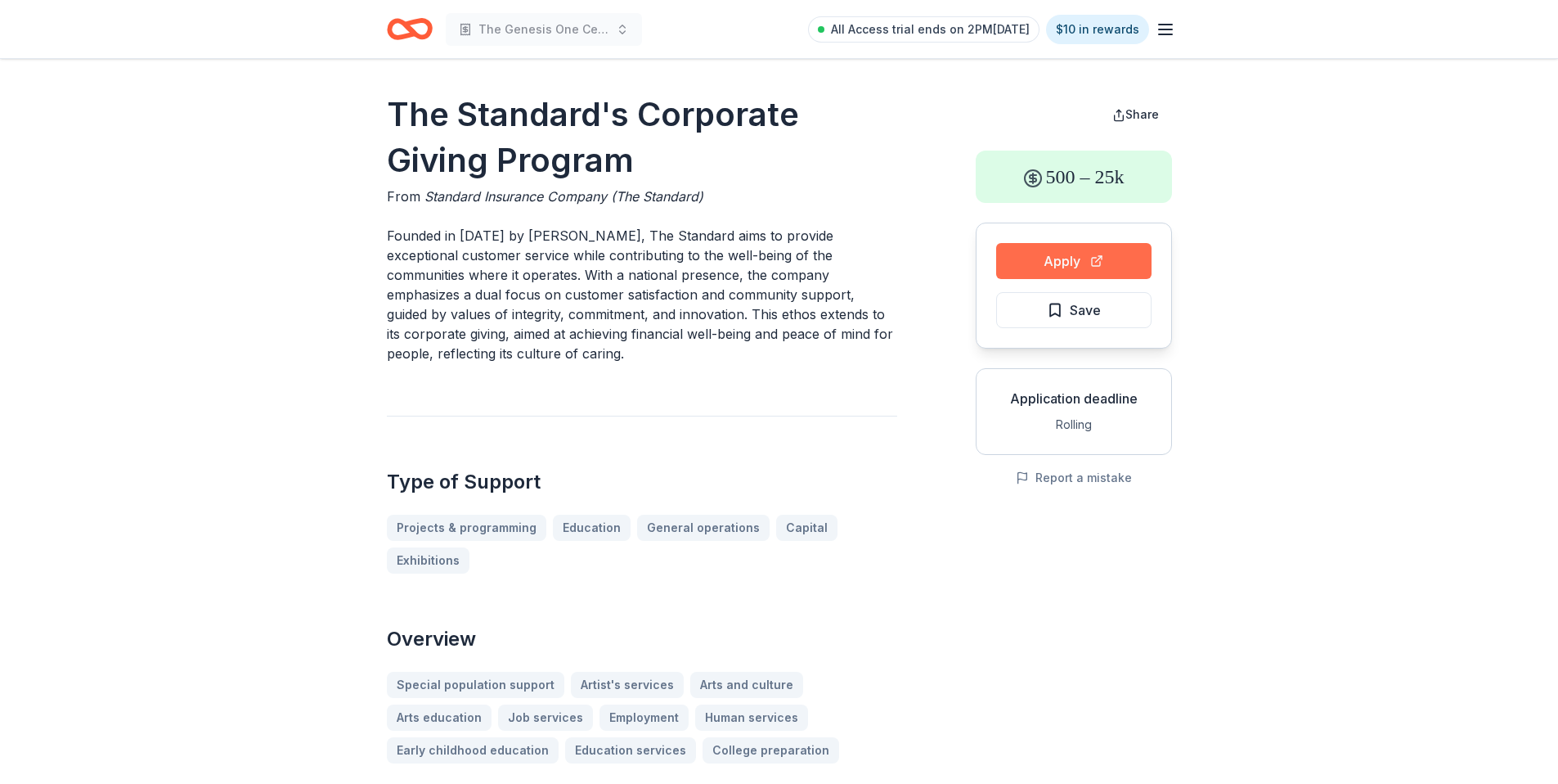
click at [1111, 256] on button "Apply" at bounding box center [1074, 261] width 156 height 36
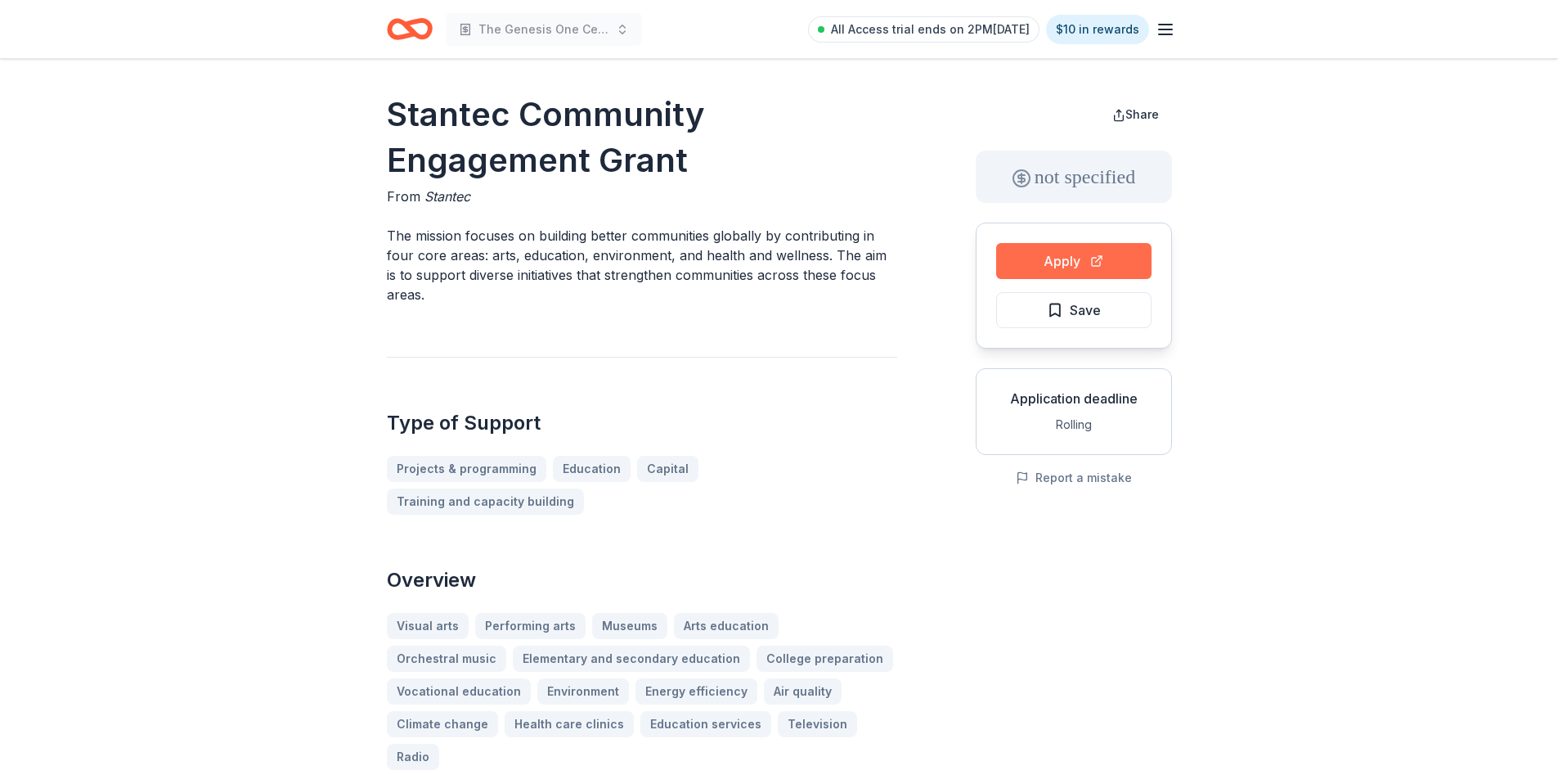
click at [1113, 250] on button "Apply" at bounding box center [1074, 261] width 156 height 36
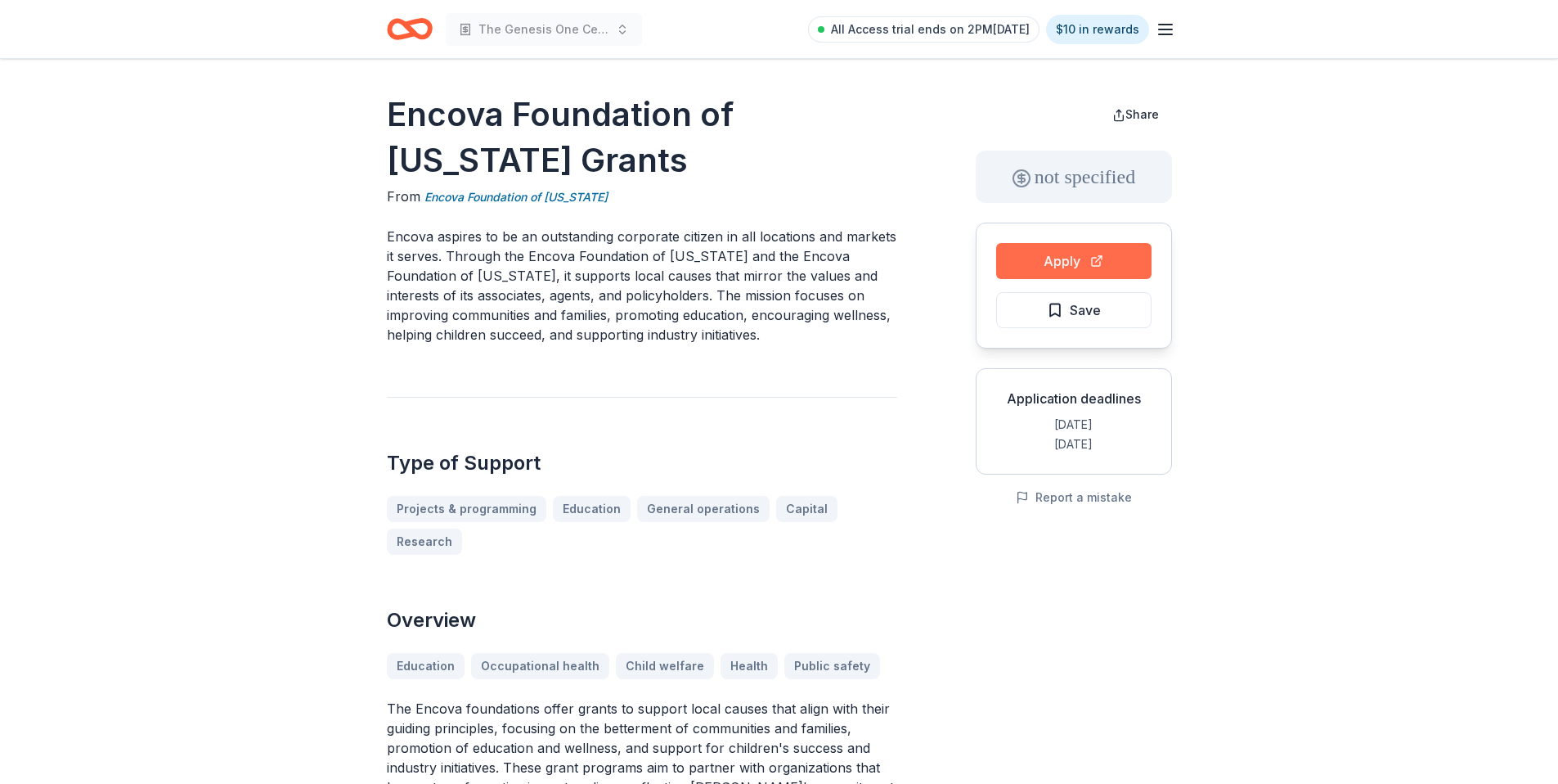
click at [1069, 261] on button "Apply" at bounding box center [1074, 261] width 156 height 36
